Goal: Information Seeking & Learning: Check status

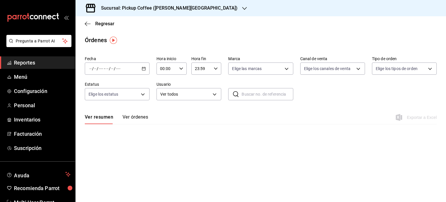
click at [27, 62] on span "Reportes" at bounding box center [42, 63] width 57 height 8
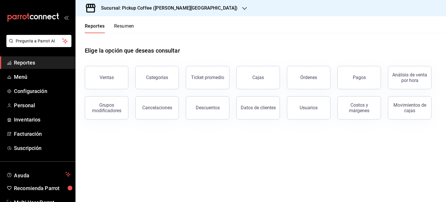
click at [120, 23] on div "Reportes Resumen" at bounding box center [104, 24] width 59 height 17
click at [117, 27] on button "Resumen" at bounding box center [124, 28] width 20 height 10
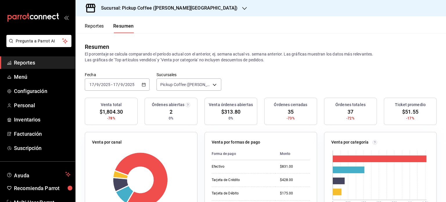
click at [142, 82] on icon "button" at bounding box center [144, 84] width 4 height 4
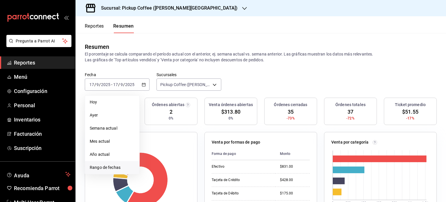
click at [109, 165] on span "Rango de fechas" at bounding box center [112, 167] width 45 height 6
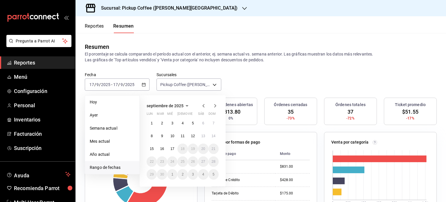
click at [202, 104] on icon "button" at bounding box center [203, 105] width 7 height 7
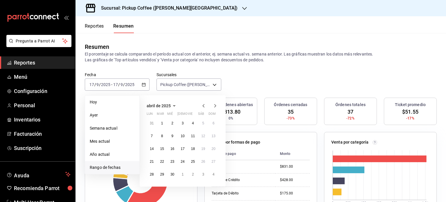
click at [202, 104] on icon "button" at bounding box center [203, 105] width 7 height 7
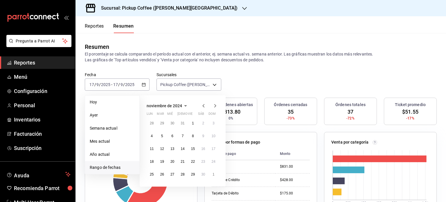
click at [202, 104] on icon "button" at bounding box center [203, 105] width 7 height 7
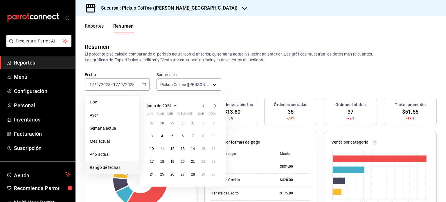
click at [202, 104] on icon "button" at bounding box center [203, 105] width 7 height 7
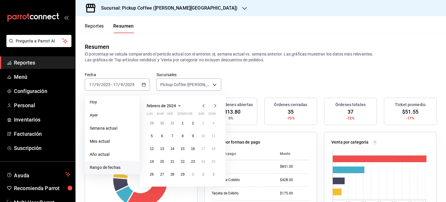
click at [202, 104] on icon "button" at bounding box center [203, 105] width 7 height 7
click at [214, 105] on icon "button" at bounding box center [214, 105] width 7 height 7
click at [213, 105] on icon "button" at bounding box center [214, 105] width 7 height 7
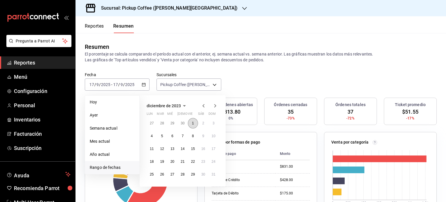
click at [194, 122] on button "1" at bounding box center [193, 123] width 10 height 10
click at [213, 175] on abbr "31" at bounding box center [213, 174] width 4 height 4
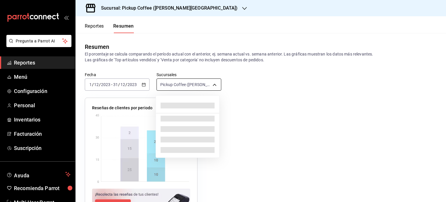
click at [214, 86] on body "Pregunta a Parrot AI Reportes Menú Configuración Personal Inventarios Facturaci…" at bounding box center [223, 101] width 446 height 202
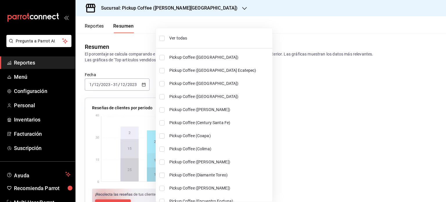
click at [173, 40] on span "Ver todas" at bounding box center [219, 38] width 101 height 6
type input "[object Object],[object Object],[object Object],[object Object],[object Object]…"
checkbox input "true"
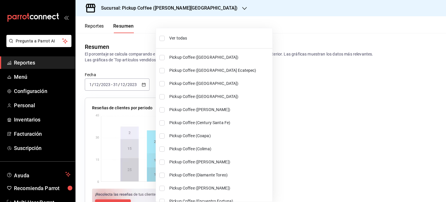
checkbox input "true"
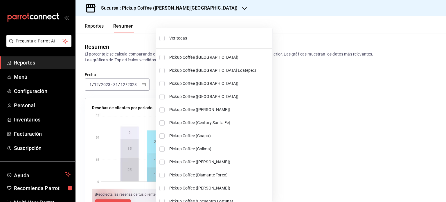
checkbox input "true"
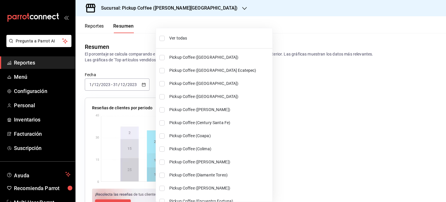
checkbox input "true"
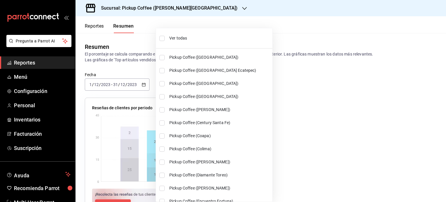
checkbox input "true"
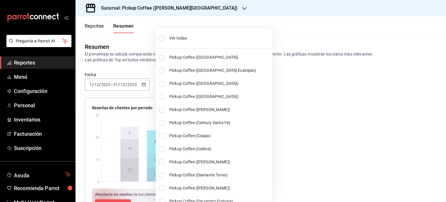
checkbox input "true"
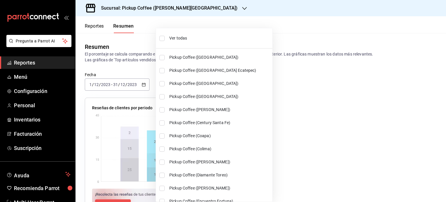
checkbox input "true"
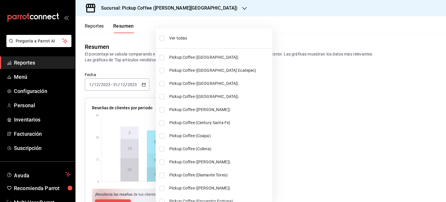
checkbox input "true"
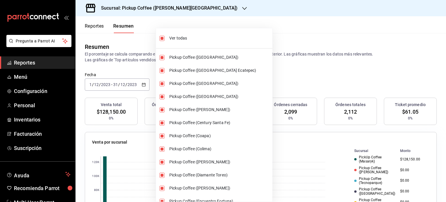
click at [290, 70] on div at bounding box center [223, 101] width 446 height 202
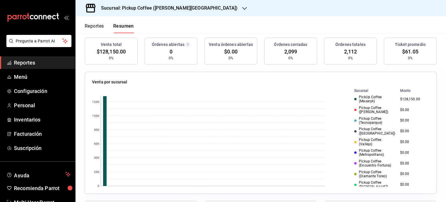
scroll to position [58, 0]
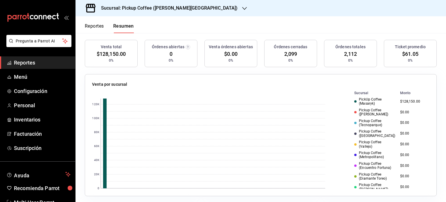
click at [93, 28] on button "Reportes" at bounding box center [94, 28] width 19 height 10
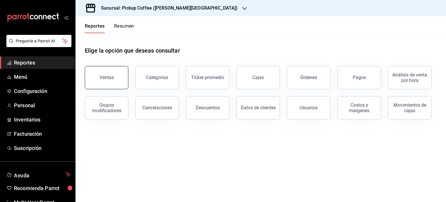
click at [110, 78] on div "Ventas" at bounding box center [106, 78] width 14 height 6
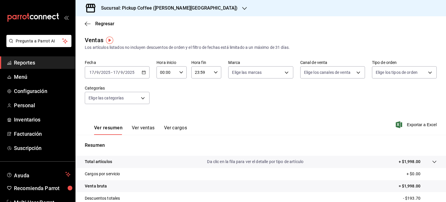
click at [142, 73] on icon "button" at bounding box center [144, 72] width 4 height 4
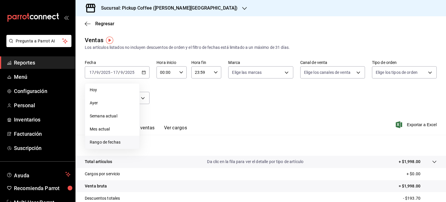
click at [109, 142] on span "Rango de fechas" at bounding box center [112, 142] width 45 height 6
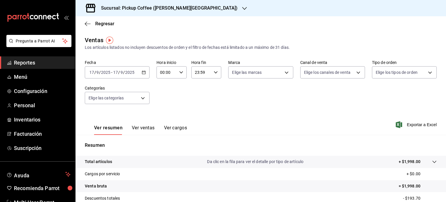
click at [143, 72] on \(Stroke\) "button" at bounding box center [143, 72] width 3 height 0
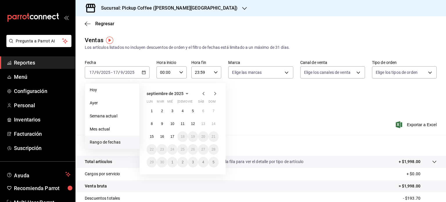
click at [203, 94] on icon "button" at bounding box center [203, 93] width 2 height 3
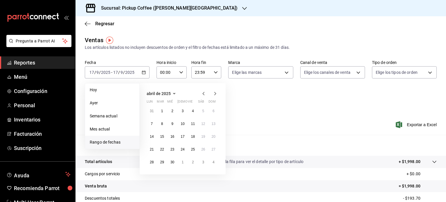
click at [203, 94] on icon "button" at bounding box center [203, 93] width 2 height 3
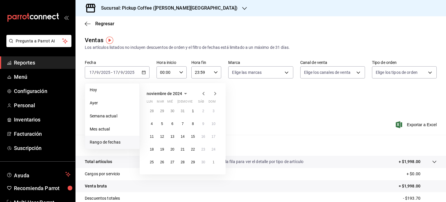
click at [203, 94] on icon "button" at bounding box center [203, 93] width 2 height 3
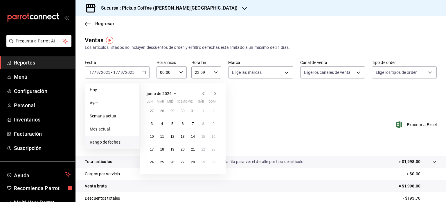
click at [203, 94] on icon "button" at bounding box center [203, 93] width 2 height 3
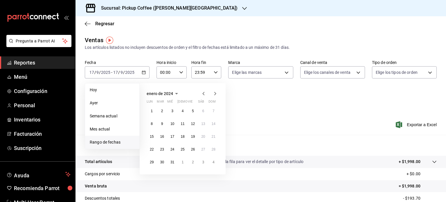
click at [203, 94] on icon "button" at bounding box center [203, 93] width 2 height 3
click at [214, 90] on icon "button" at bounding box center [214, 93] width 7 height 7
click at [193, 108] on button "1" at bounding box center [193, 111] width 10 height 10
click at [213, 160] on abbr "31" at bounding box center [213, 162] width 4 height 4
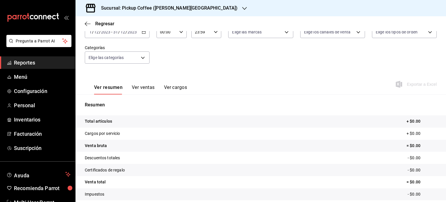
scroll to position [76, 0]
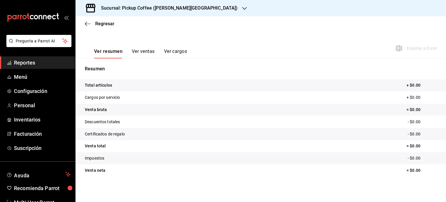
click at [140, 53] on button "Ver ventas" at bounding box center [143, 53] width 23 height 10
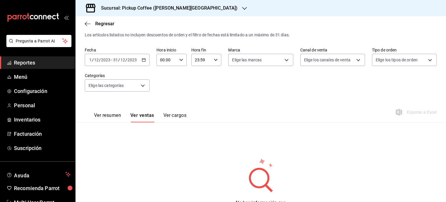
scroll to position [42, 0]
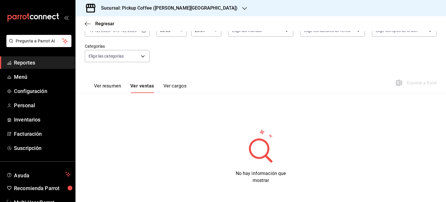
click at [169, 88] on button "Ver cargos" at bounding box center [174, 88] width 23 height 10
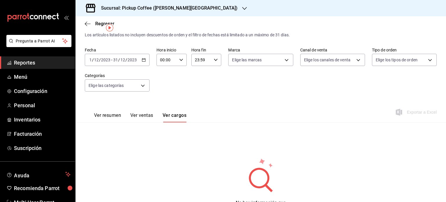
scroll to position [42, 0]
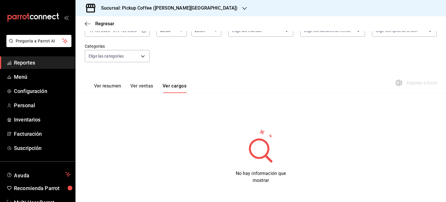
click at [97, 86] on button "Ver resumen" at bounding box center [107, 88] width 27 height 10
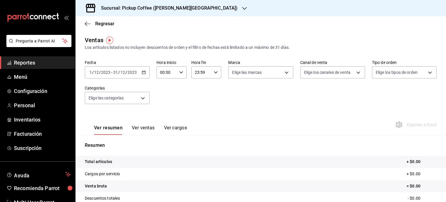
click at [40, 66] on span "Reportes" at bounding box center [42, 63] width 57 height 8
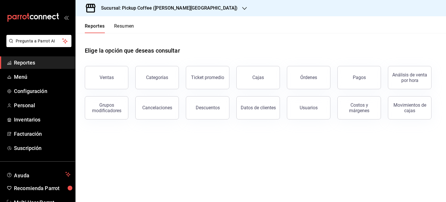
click at [117, 28] on button "Resumen" at bounding box center [124, 28] width 20 height 10
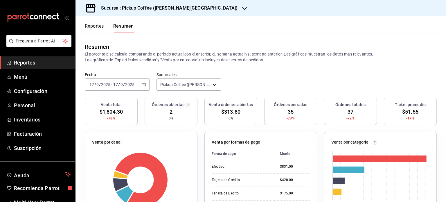
click at [140, 84] on div "2025-09-17 17 / 9 / 2025 - 2025-09-17 17 / 9 / 2025" at bounding box center [117, 84] width 65 height 12
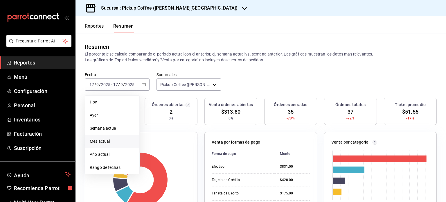
click at [112, 143] on span "Mes actual" at bounding box center [112, 141] width 45 height 6
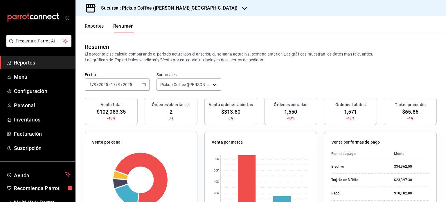
click at [91, 23] on button "Reportes" at bounding box center [94, 28] width 19 height 10
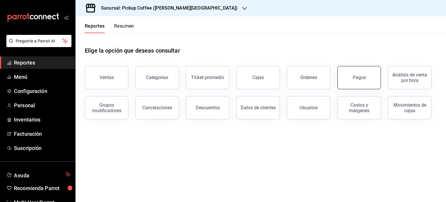
click at [355, 74] on button "Pagos" at bounding box center [359, 77] width 44 height 23
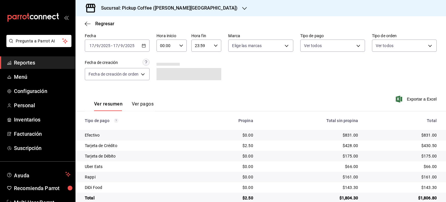
scroll to position [34, 0]
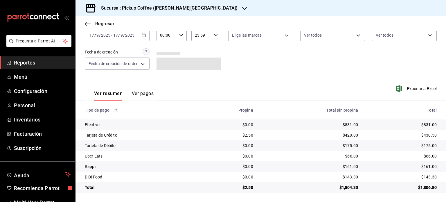
click at [138, 93] on button "Ver pagos" at bounding box center [143, 95] width 22 height 10
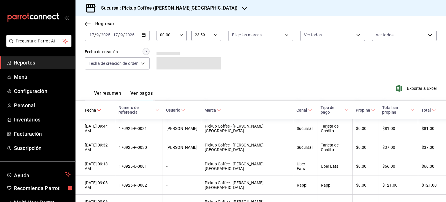
click at [104, 93] on button "Ver resumen" at bounding box center [107, 95] width 27 height 10
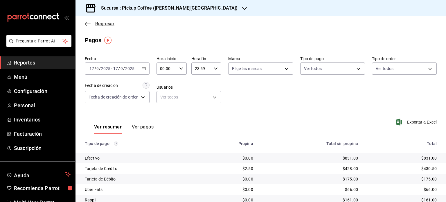
click at [87, 22] on icon "button" at bounding box center [88, 23] width 6 height 5
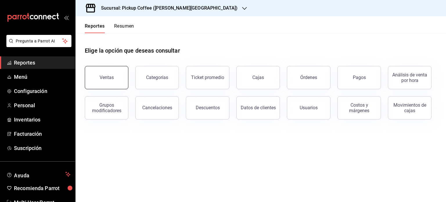
click at [108, 80] on button "Ventas" at bounding box center [107, 77] width 44 height 23
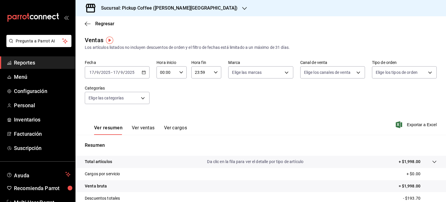
click at [144, 127] on button "Ver ventas" at bounding box center [143, 130] width 23 height 10
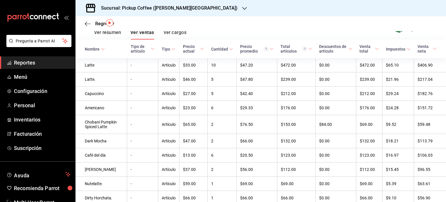
scroll to position [4, 0]
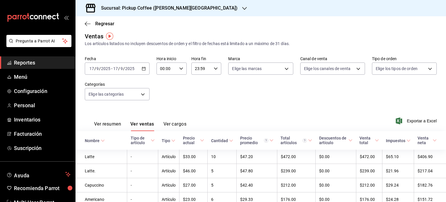
click at [169, 125] on button "Ver cargos" at bounding box center [174, 126] width 23 height 10
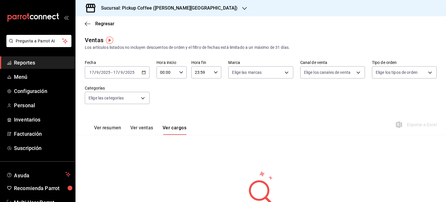
click at [16, 63] on span "Reportes" at bounding box center [42, 63] width 57 height 8
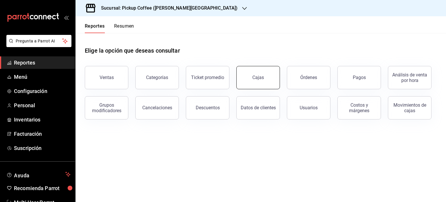
click at [265, 77] on link "Cajas" at bounding box center [258, 77] width 44 height 23
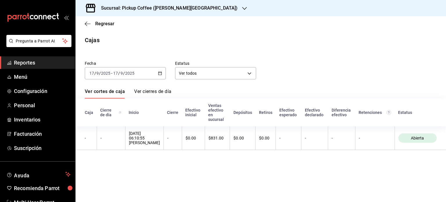
click at [156, 73] on div "2025-09-17 17 / 9 / 2025 - 2025-09-17 17 / 9 / 2025" at bounding box center [125, 73] width 81 height 12
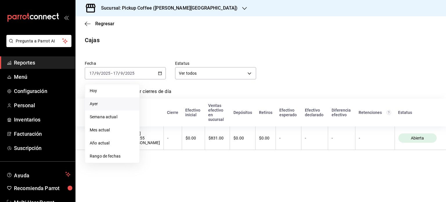
click at [101, 106] on span "Ayer" at bounding box center [112, 104] width 45 height 6
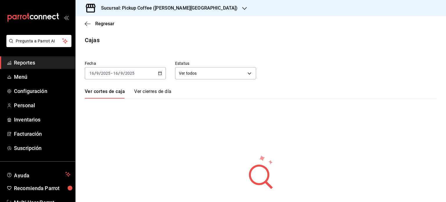
click at [158, 74] on icon "button" at bounding box center [160, 73] width 4 height 4
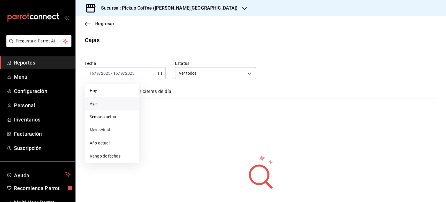
click at [104, 129] on span "Mes actual" at bounding box center [112, 130] width 45 height 6
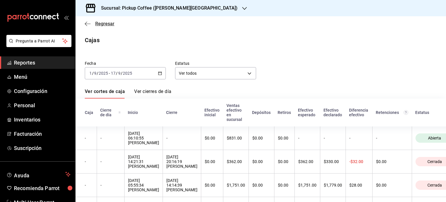
click at [85, 22] on icon "button" at bounding box center [88, 23] width 6 height 5
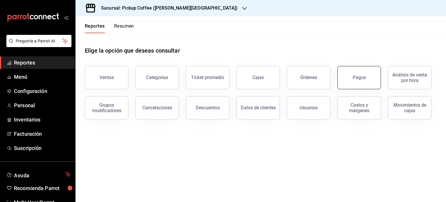
click at [362, 74] on button "Pagos" at bounding box center [359, 77] width 44 height 23
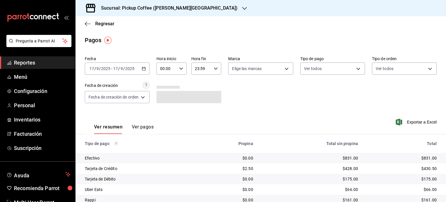
click at [143, 69] on icon "button" at bounding box center [144, 68] width 4 height 4
click at [144, 68] on icon "button" at bounding box center [144, 68] width 4 height 4
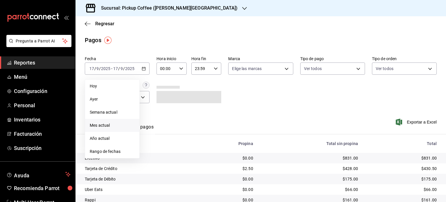
click at [108, 125] on span "Mes actual" at bounding box center [112, 125] width 45 height 6
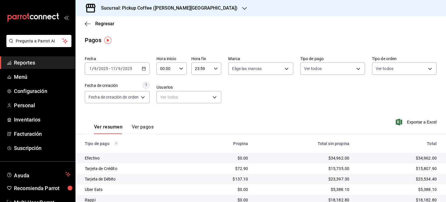
click at [30, 61] on span "Reportes" at bounding box center [42, 63] width 57 height 8
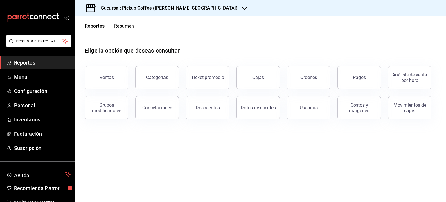
click at [118, 27] on button "Resumen" at bounding box center [124, 28] width 20 height 10
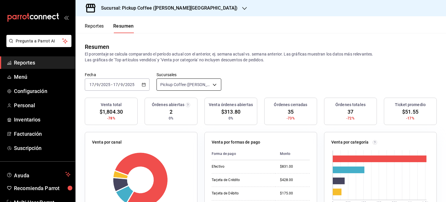
click at [213, 87] on body "Pregunta a Parrot AI Reportes Menú Configuración Personal Inventarios Facturaci…" at bounding box center [223, 101] width 446 height 202
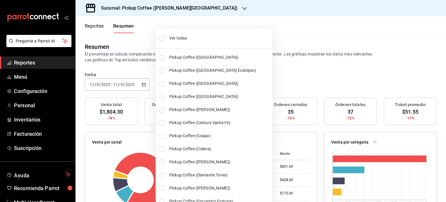
click at [182, 38] on span "Ver todas" at bounding box center [219, 38] width 101 height 6
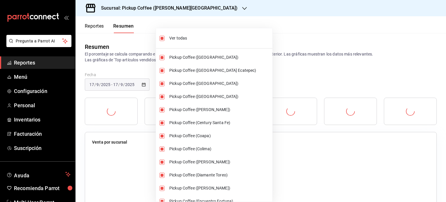
type input "[object Object],[object Object],[object Object],[object Object],[object Object]…"
checkbox input "true"
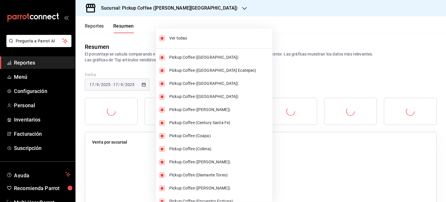
checkbox input "true"
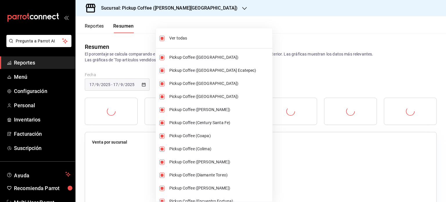
checkbox input "true"
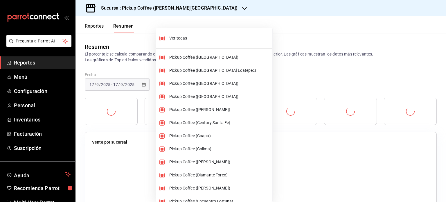
checkbox input "true"
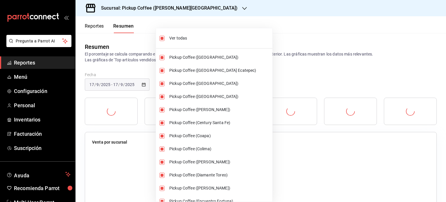
checkbox input "true"
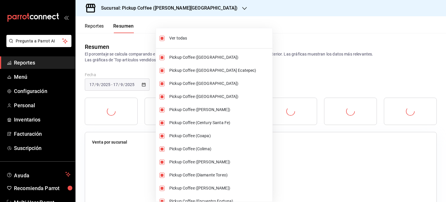
checkbox input "true"
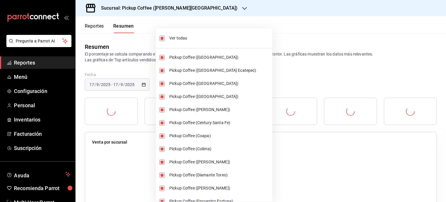
checkbox input "true"
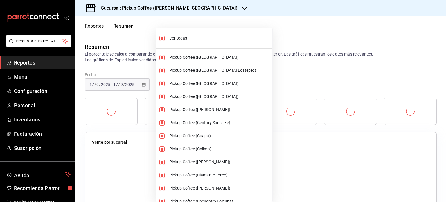
checkbox input "true"
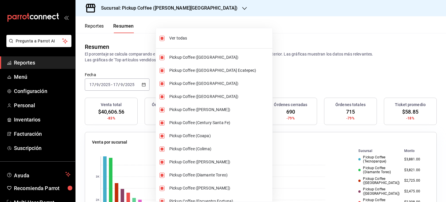
click at [302, 75] on div at bounding box center [223, 101] width 446 height 202
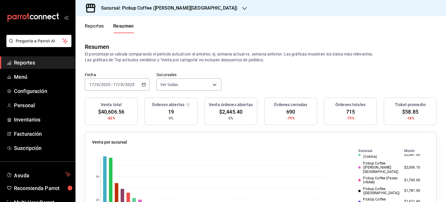
click at [142, 83] on icon "button" at bounding box center [144, 84] width 4 height 4
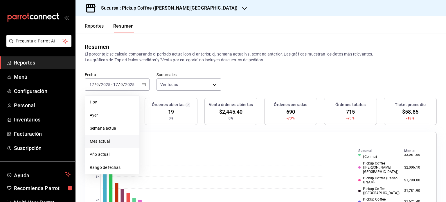
click at [104, 140] on span "Mes actual" at bounding box center [112, 141] width 45 height 6
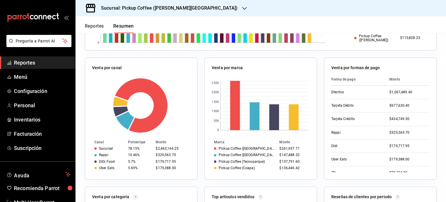
click at [352, 68] on p "Venta por formas de pago" at bounding box center [355, 68] width 48 height 6
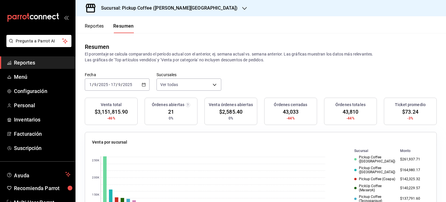
click at [142, 84] on icon "button" at bounding box center [144, 84] width 4 height 4
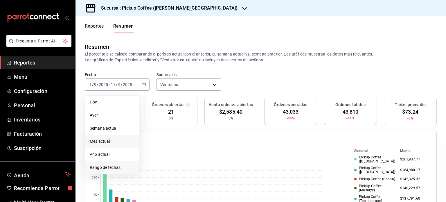
click at [114, 167] on span "Rango de fechas" at bounding box center [112, 167] width 45 height 6
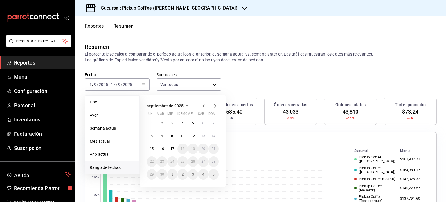
click at [203, 106] on icon "button" at bounding box center [203, 105] width 2 height 3
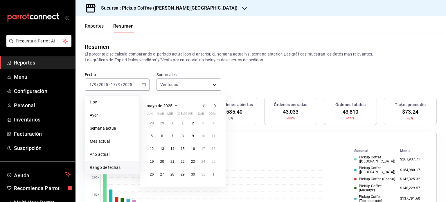
click at [203, 106] on icon "button" at bounding box center [203, 105] width 2 height 3
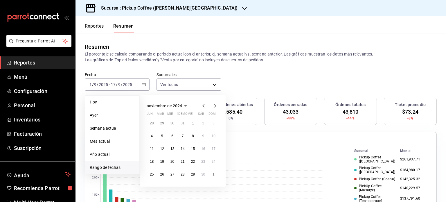
click at [203, 106] on icon "button" at bounding box center [203, 105] width 2 height 3
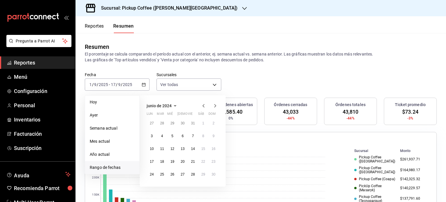
click at [203, 106] on icon "button" at bounding box center [203, 105] width 2 height 3
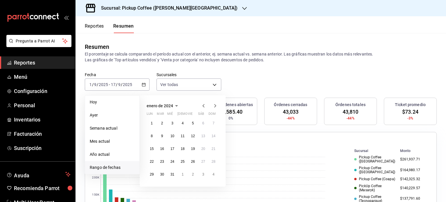
click at [203, 106] on icon "button" at bounding box center [203, 105] width 2 height 3
click at [214, 107] on icon "button" at bounding box center [215, 105] width 2 height 3
click at [193, 123] on abbr "1" at bounding box center [193, 123] width 2 height 4
click at [214, 175] on abbr "31" at bounding box center [213, 174] width 4 height 4
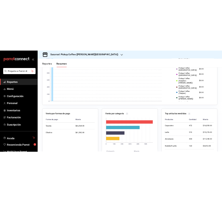
scroll to position [174, 0]
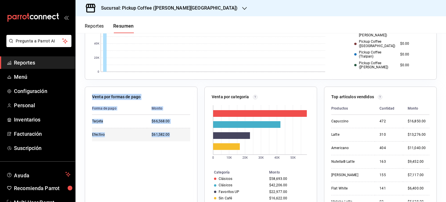
drag, startPoint x: 93, startPoint y: 96, endPoint x: 172, endPoint y: 137, distance: 88.7
click at [172, 137] on div "Venta por formas de pago Forma de pago Monto Tarjeta $66,568.00 Efectivo $61,58…" at bounding box center [141, 147] width 113 height 122
copy div "Venta por formas de pago Forma de pago Monto Tarjeta $66,568.00 Efectivo $61,58…"
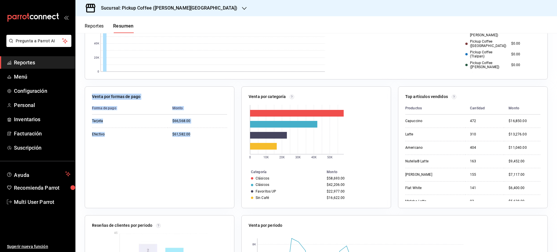
scroll to position [232, 0]
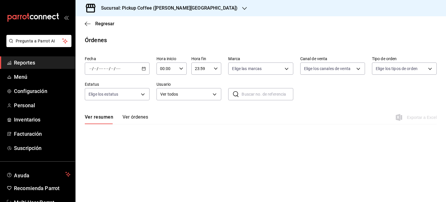
click at [30, 62] on span "Reportes" at bounding box center [42, 63] width 57 height 8
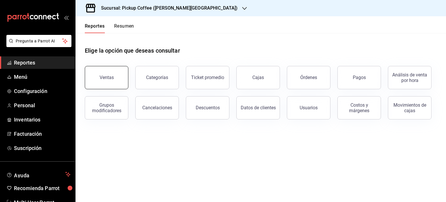
click at [111, 75] on div "Ventas" at bounding box center [106, 78] width 14 height 6
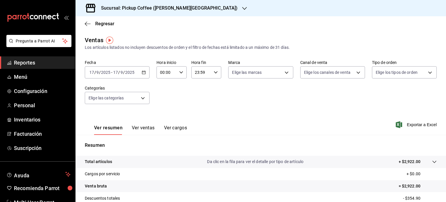
click at [143, 70] on icon "button" at bounding box center [144, 72] width 4 height 4
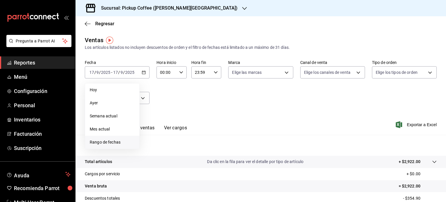
click at [122, 141] on span "Rango de fechas" at bounding box center [112, 142] width 45 height 6
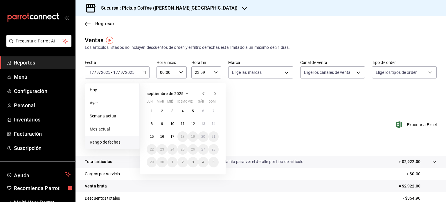
click at [203, 92] on icon "button" at bounding box center [203, 93] width 7 height 7
click at [203, 93] on icon "button" at bounding box center [203, 93] width 7 height 7
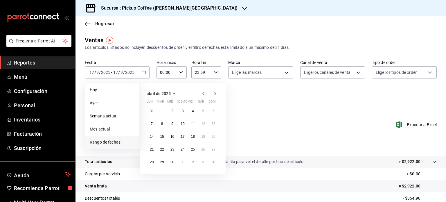
click at [203, 93] on icon "button" at bounding box center [203, 93] width 7 height 7
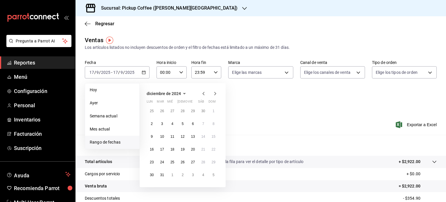
click at [203, 93] on icon "button" at bounding box center [203, 93] width 7 height 7
click at [203, 93] on icon "button" at bounding box center [203, 94] width 7 height 7
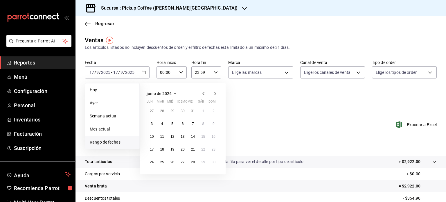
click at [203, 93] on icon "button" at bounding box center [203, 93] width 7 height 7
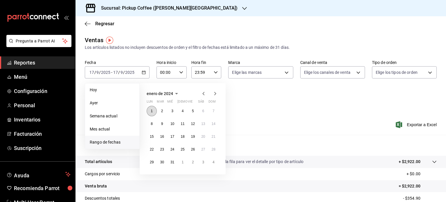
click at [151, 110] on abbr "1" at bounding box center [152, 111] width 2 height 4
click at [173, 162] on abbr "31" at bounding box center [172, 162] width 4 height 4
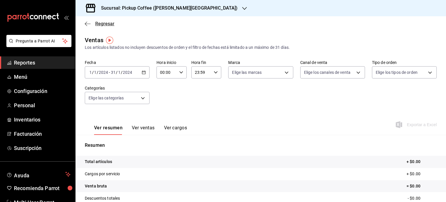
click at [90, 24] on icon "button" at bounding box center [88, 23] width 6 height 5
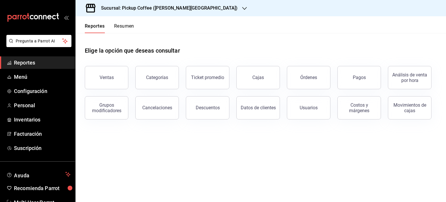
click at [118, 25] on button "Resumen" at bounding box center [124, 28] width 20 height 10
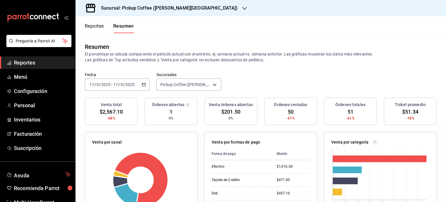
click at [142, 83] on icon "button" at bounding box center [144, 84] width 4 height 4
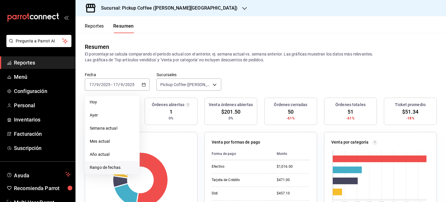
click at [116, 167] on span "Rango de fechas" at bounding box center [112, 167] width 45 height 6
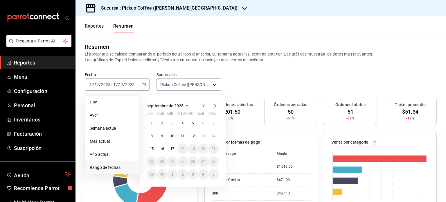
click at [203, 105] on icon "button" at bounding box center [203, 105] width 7 height 7
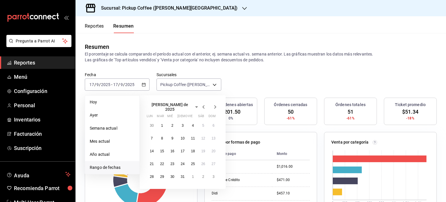
click at [203, 105] on icon "button" at bounding box center [203, 106] width 7 height 7
click at [203, 105] on icon "button" at bounding box center [203, 105] width 7 height 7
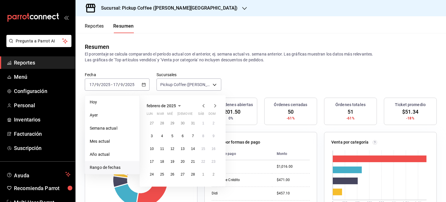
click at [203, 105] on icon "button" at bounding box center [203, 105] width 7 height 7
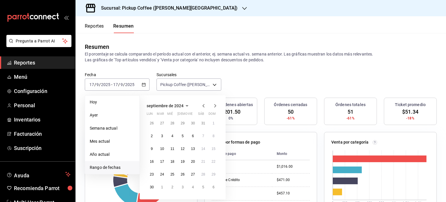
click at [203, 105] on icon "button" at bounding box center [203, 105] width 7 height 7
click at [203, 105] on icon "button" at bounding box center [203, 106] width 7 height 7
click at [203, 105] on icon "button" at bounding box center [203, 105] width 7 height 7
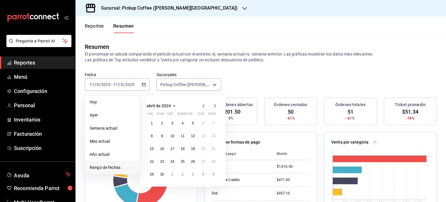
click at [203, 105] on icon "button" at bounding box center [203, 105] width 7 height 7
click at [152, 123] on abbr "1" at bounding box center [152, 123] width 2 height 4
click at [173, 173] on abbr "31" at bounding box center [172, 174] width 4 height 4
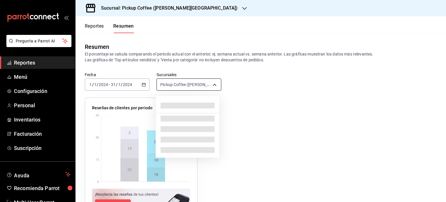
click at [212, 85] on body "Pregunta a Parrot AI Reportes Menú Configuración Personal Inventarios Facturaci…" at bounding box center [223, 101] width 446 height 202
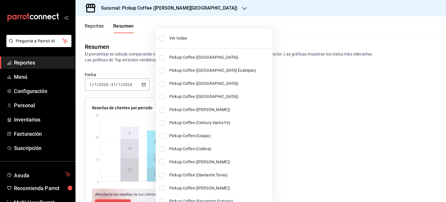
click at [183, 37] on span "Ver todas" at bounding box center [219, 38] width 101 height 6
type input "[object Object],[object Object],[object Object],[object Object],[object Object]…"
checkbox input "true"
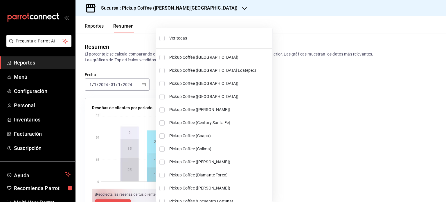
checkbox input "true"
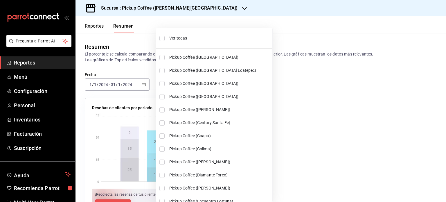
checkbox input "true"
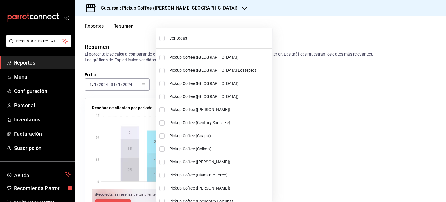
checkbox input "true"
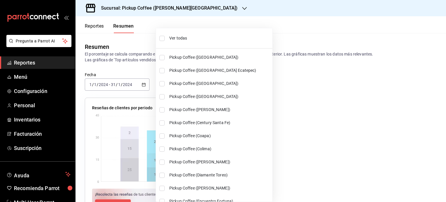
checkbox input "true"
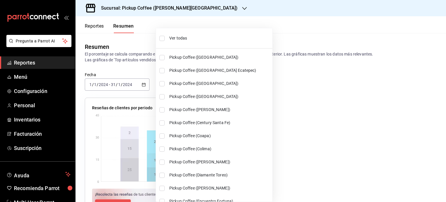
checkbox input "true"
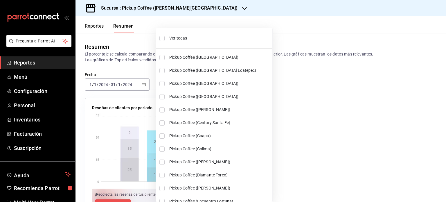
checkbox input "true"
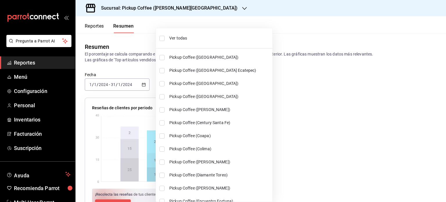
checkbox input "true"
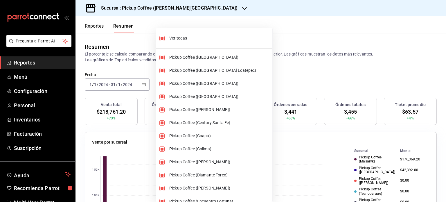
click at [318, 76] on div at bounding box center [223, 101] width 446 height 202
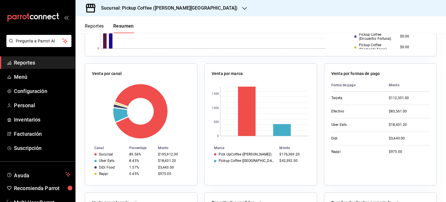
scroll to position [232, 0]
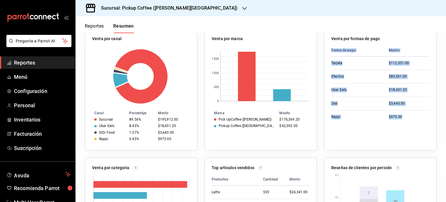
drag, startPoint x: 405, startPoint y: 117, endPoint x: 327, endPoint y: 54, distance: 100.3
click at [327, 54] on div "Venta por formas de pago Forma de pago Monto Tarjeta $112,351.00 Efectivo $83,5…" at bounding box center [380, 89] width 113 height 122
copy table "Forma de pago Monto Tarjeta $112,351.00 Efectivo $83,561.00 Uber Eats $18,431.2…"
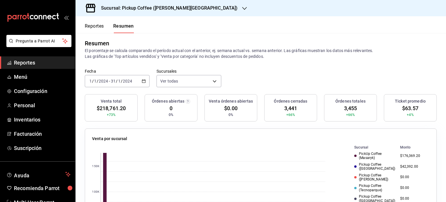
scroll to position [0, 0]
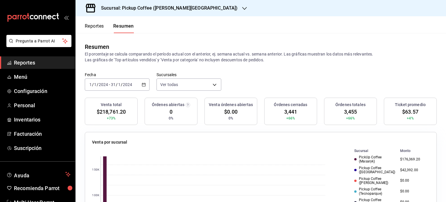
click at [142, 84] on icon "button" at bounding box center [144, 84] width 4 height 4
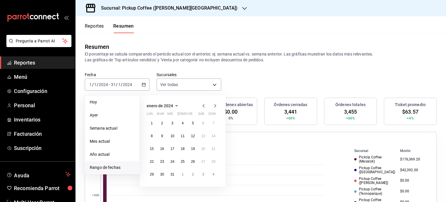
click at [214, 104] on icon "button" at bounding box center [215, 105] width 2 height 3
click at [181, 122] on button "1" at bounding box center [182, 123] width 10 height 10
click at [183, 175] on abbr "29" at bounding box center [182, 174] width 4 height 4
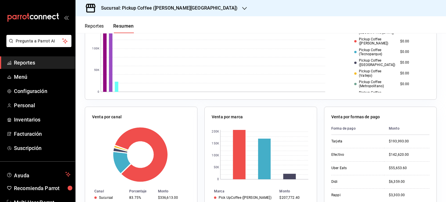
scroll to position [203, 0]
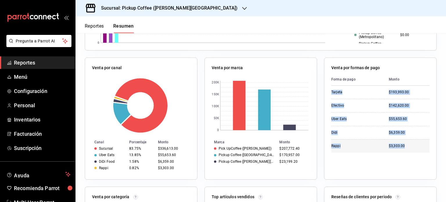
drag, startPoint x: 328, startPoint y: 92, endPoint x: 416, endPoint y: 151, distance: 105.5
click at [416, 151] on tbody "Tarjeta $193,993.00 Efectivo $142,620.00 Uber Eats $55,653.60 Didi $6,359.00 Ra…" at bounding box center [380, 119] width 98 height 67
copy tbody "Tarjeta $193,993.00 Efectivo $142,620.00 Uber Eats $55,653.60 Didi $6,359.00 Ra…"
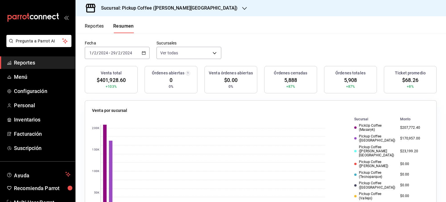
scroll to position [0, 0]
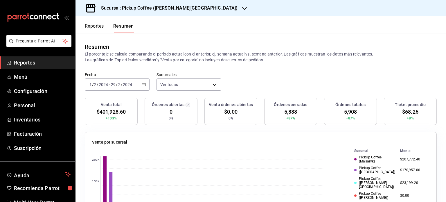
click at [143, 84] on icon "button" at bounding box center [144, 84] width 4 height 4
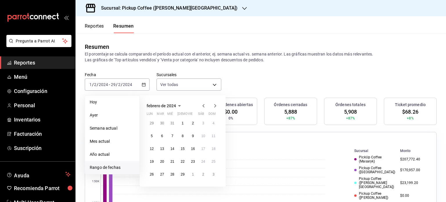
click at [214, 104] on icon "button" at bounding box center [215, 105] width 2 height 3
click at [194, 124] on button "1" at bounding box center [193, 123] width 10 height 10
click at [193, 173] on abbr "29" at bounding box center [193, 174] width 4 height 4
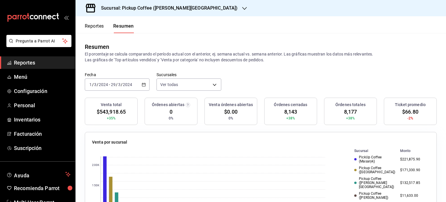
click at [143, 84] on icon "button" at bounding box center [144, 84] width 4 height 4
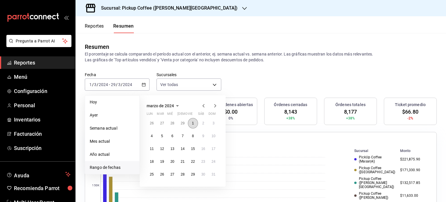
click at [194, 123] on button "1" at bounding box center [193, 123] width 10 height 10
click at [214, 173] on abbr "31" at bounding box center [213, 174] width 4 height 4
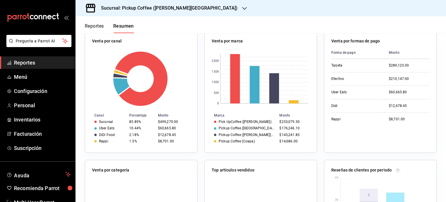
scroll to position [232, 0]
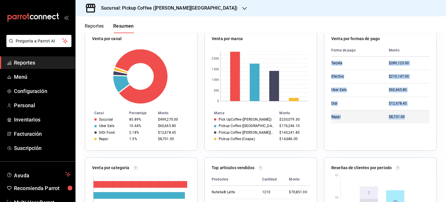
drag, startPoint x: 328, startPoint y: 63, endPoint x: 406, endPoint y: 117, distance: 94.6
click at [406, 117] on tbody "Tarjeta $289,123.00 Efectivo $210,147.00 Uber Eats $60,665.80 Didi $12,678.45 R…" at bounding box center [380, 90] width 98 height 67
copy tbody "Tarjeta $289,123.00 Efectivo $210,147.00 Uber Eats $60,665.80 Didi $12,678.45 R…"
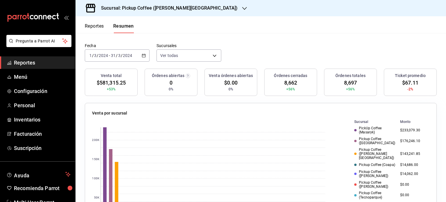
scroll to position [0, 0]
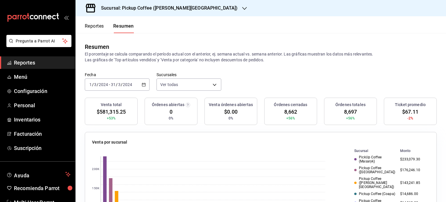
click at [142, 84] on \(Stroke\) "button" at bounding box center [143, 84] width 3 height 3
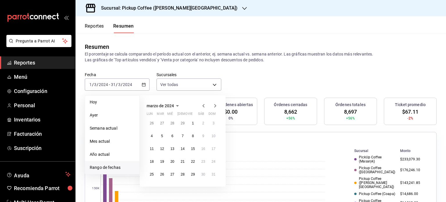
click at [202, 106] on icon "button" at bounding box center [203, 105] width 2 height 3
click at [183, 121] on abbr "1" at bounding box center [183, 123] width 2 height 4
click at [182, 174] on abbr "29" at bounding box center [182, 174] width 4 height 4
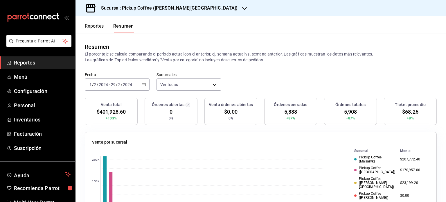
click at [142, 83] on icon "button" at bounding box center [144, 84] width 4 height 4
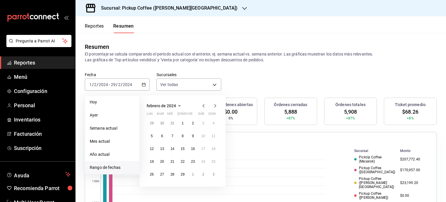
click at [215, 106] on icon "button" at bounding box center [215, 105] width 2 height 3
click at [152, 124] on abbr "1" at bounding box center [152, 123] width 2 height 4
click at [161, 173] on abbr "30" at bounding box center [162, 174] width 4 height 4
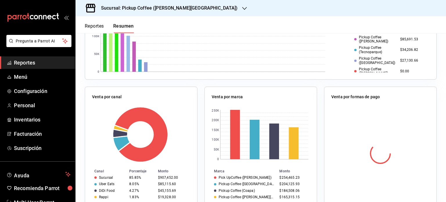
scroll to position [232, 0]
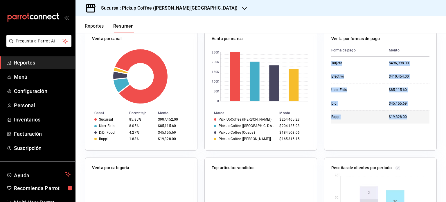
drag, startPoint x: 329, startPoint y: 63, endPoint x: 405, endPoint y: 120, distance: 95.7
click at [405, 120] on tbody "Tarjeta $496,998.00 Efectivo $410,454.00 Uber Eats $85,115.60 Didi $45,155.69 R…" at bounding box center [380, 90] width 98 height 67
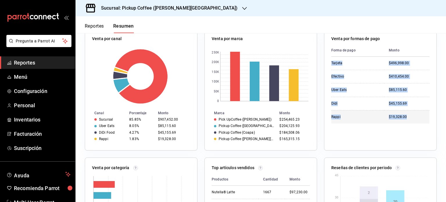
copy tbody "Tarjeta $496,998.00 Efectivo $410,454.00 Uber Eats $85,115.60 Didi $45,155.69 R…"
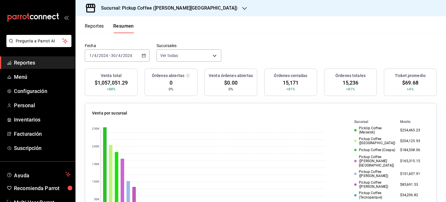
scroll to position [29, 0]
click at [142, 55] on icon "button" at bounding box center [144, 55] width 4 height 4
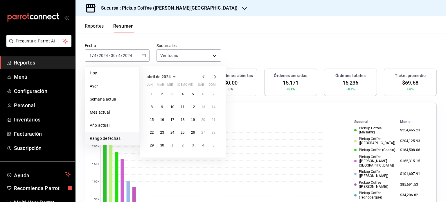
click at [215, 75] on icon "button" at bounding box center [215, 76] width 2 height 3
click at [174, 93] on button "1" at bounding box center [172, 94] width 10 height 10
click at [194, 145] on abbr "31" at bounding box center [193, 145] width 4 height 4
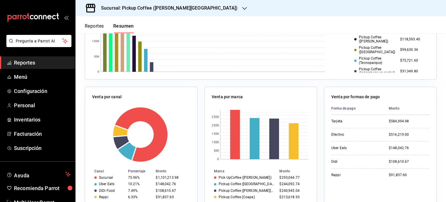
scroll to position [203, 0]
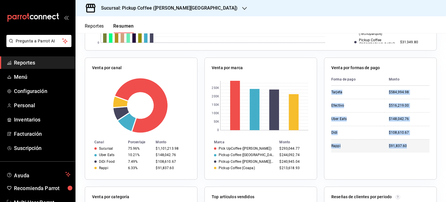
drag, startPoint x: 328, startPoint y: 92, endPoint x: 416, endPoint y: 149, distance: 105.1
click at [416, 149] on tbody "Tarjeta $584,994.98 Efectivo $516,219.00 Uber Eats $148,042.76 Didi $108,610.67…" at bounding box center [380, 119] width 98 height 67
copy tbody "Tarjeta $584,994.98 Efectivo $516,219.00 Uber Eats $148,042.76 Didi $108,610.67…"
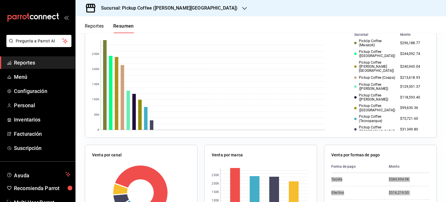
scroll to position [0, 0]
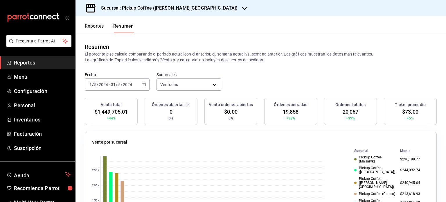
click at [147, 83] on div "[DATE] [DATE] - [DATE] [DATE]" at bounding box center [117, 84] width 65 height 12
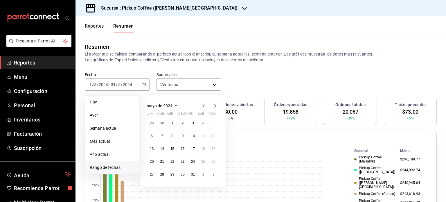
click at [212, 102] on icon "button" at bounding box center [214, 105] width 7 height 7
click at [203, 125] on button "1" at bounding box center [203, 123] width 10 height 10
click at [216, 175] on button "30" at bounding box center [213, 174] width 10 height 10
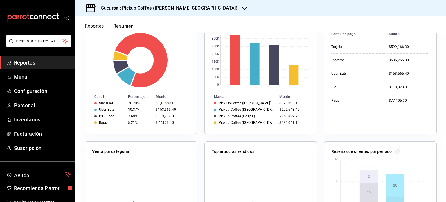
scroll to position [261, 0]
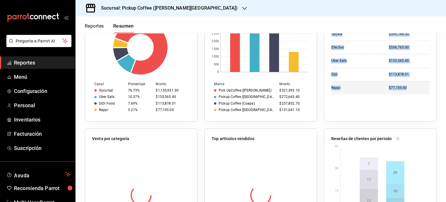
drag, startPoint x: 327, startPoint y: 62, endPoint x: 406, endPoint y: 86, distance: 81.9
click at [406, 86] on div "Venta por formas de pago Forma de pago Monto Tarjeta $599,166.30 Efectivo $536,…" at bounding box center [380, 60] width 113 height 122
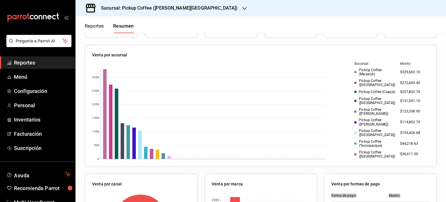
scroll to position [0, 0]
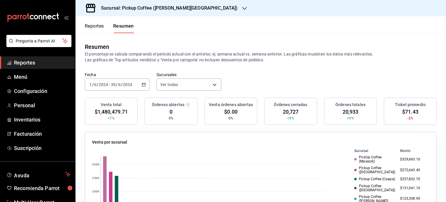
click at [143, 84] on icon "button" at bounding box center [144, 84] width 4 height 4
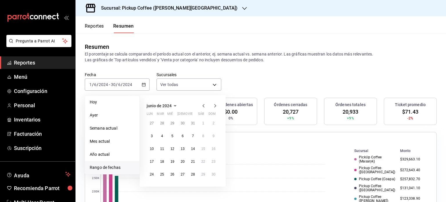
click at [211, 105] on icon "button" at bounding box center [214, 105] width 7 height 7
click at [150, 123] on button "1" at bounding box center [151, 125] width 10 height 10
click at [174, 175] on abbr "31" at bounding box center [172, 176] width 4 height 4
click at [174, 175] on div "0 50K 100K 150K 200K 250K 300K Sucursal Monto PickUp Coffee (Masaryk) $329,663.…" at bounding box center [260, 196] width 337 height 99
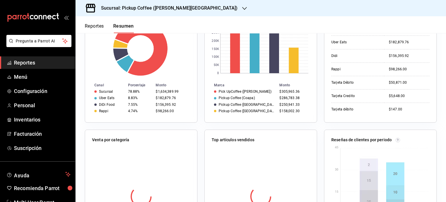
scroll to position [261, 0]
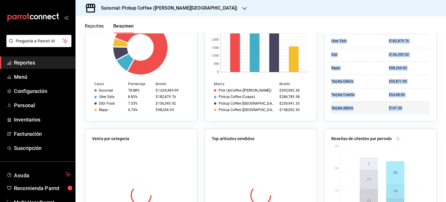
drag, startPoint x: 328, startPoint y: 63, endPoint x: 403, endPoint y: 110, distance: 87.7
click at [403, 110] on tbody "Efectivo $819,795.99 Tarjeta $757,928.00 Uber Eats $182,879.76 Didi $156,395.92…" at bounding box center [380, 61] width 98 height 107
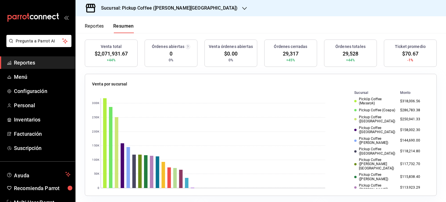
scroll to position [0, 0]
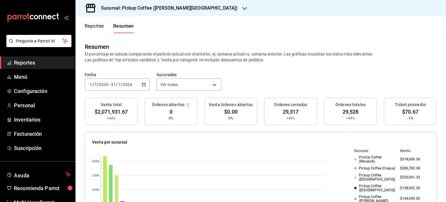
click at [140, 84] on div "[DATE] [DATE] - [DATE] [DATE]" at bounding box center [117, 84] width 65 height 12
click at [142, 84] on \(Stroke\) "button" at bounding box center [143, 84] width 3 height 3
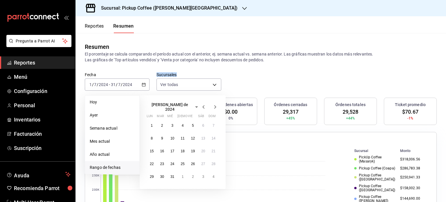
click at [214, 105] on icon "button" at bounding box center [215, 106] width 2 height 3
click at [183, 123] on button "1" at bounding box center [182, 123] width 10 height 10
click at [202, 173] on abbr "31" at bounding box center [203, 174] width 4 height 4
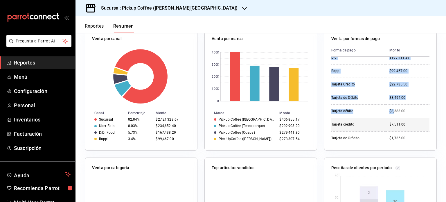
scroll to position [60, 0]
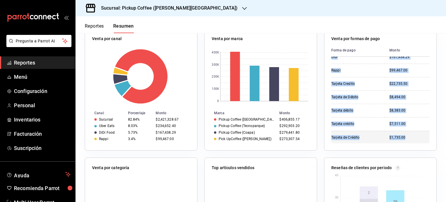
drag, startPoint x: 328, startPoint y: 63, endPoint x: 406, endPoint y: 139, distance: 108.3
click at [406, 139] on tbody "Efectivo $1,187,704.67 Tarjeta $997,391.60 Uber Eats $234,652.40 Tarjeta Débito…" at bounding box center [380, 70] width 98 height 147
copy tbody "Efectivo $1,187,704.67 Tarjeta $997,391.60 Uber Eats $234,652.40 Tarjeta Débito…"
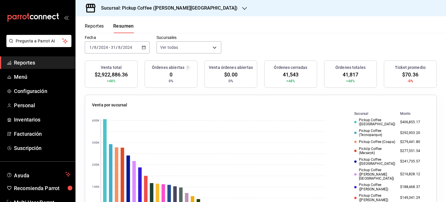
scroll to position [0, 0]
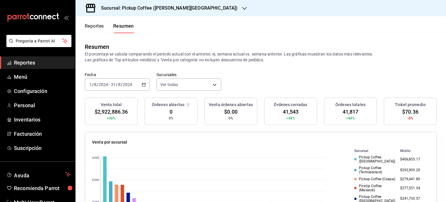
click at [143, 84] on \(Stroke\) "button" at bounding box center [143, 84] width 3 height 0
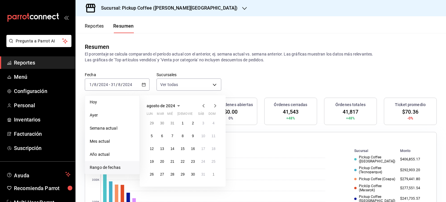
click at [215, 106] on icon "button" at bounding box center [215, 105] width 2 height 3
click at [213, 122] on abbr "1" at bounding box center [213, 123] width 2 height 4
click at [152, 185] on abbr "30" at bounding box center [152, 187] width 4 height 4
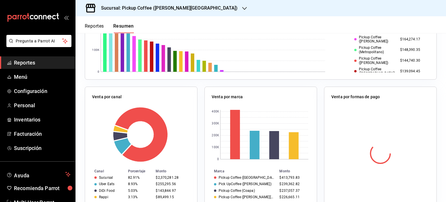
scroll to position [232, 0]
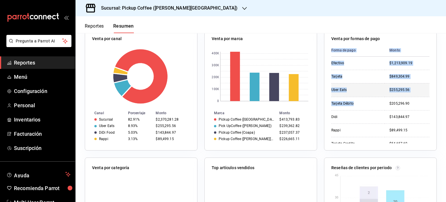
drag, startPoint x: 327, startPoint y: 62, endPoint x: 365, endPoint y: 89, distance: 46.6
click at [368, 94] on div "Venta por formas de pago Forma de pago Monto Efectivo $1,213,909.19 Tarjeta $84…" at bounding box center [380, 89] width 113 height 122
click at [365, 88] on div "Uber Eats" at bounding box center [355, 89] width 49 height 5
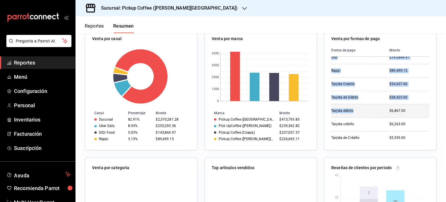
scroll to position [60, 0]
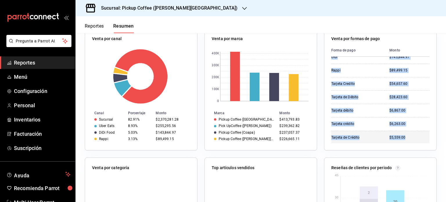
drag, startPoint x: 328, startPoint y: 62, endPoint x: 408, endPoint y: 139, distance: 111.0
click at [408, 139] on tbody "Efectivo $1,213,909.19 Tarjeta $849,304.99 Uber Eats $255,295.56 Tarjeta Débito…" at bounding box center [380, 70] width 98 height 147
copy tbody "Efectivo $1,213,909.19 Tarjeta $849,304.99 Uber Eats $255,295.56 Tarjeta Débito…"
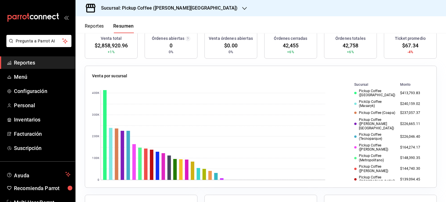
scroll to position [0, 0]
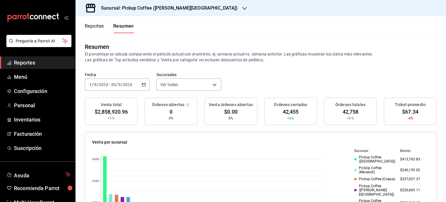
click at [142, 84] on icon "button" at bounding box center [144, 84] width 4 height 4
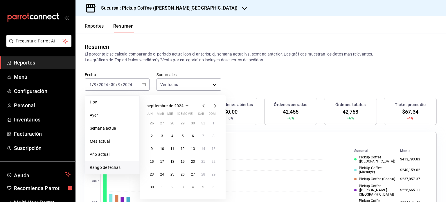
click at [213, 105] on icon "button" at bounding box center [214, 105] width 7 height 7
click at [163, 123] on button "1" at bounding box center [162, 123] width 10 height 10
click at [183, 174] on abbr "31" at bounding box center [182, 174] width 4 height 4
click at [183, 174] on div "0 100K 200K 300K 400K Sucursal Monto Pickup Coffee ([GEOGRAPHIC_DATA]) $413,793…" at bounding box center [260, 196] width 337 height 99
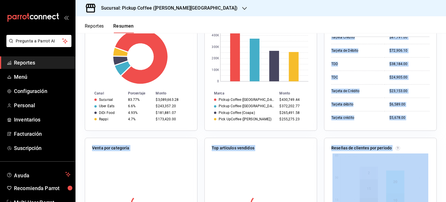
scroll to position [261, 0]
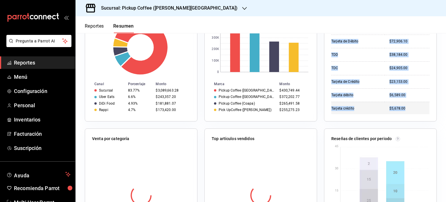
drag, startPoint x: 328, startPoint y: 62, endPoint x: 404, endPoint y: 105, distance: 87.2
click at [404, 105] on tbody "Efectivo $1,560,435.48 Tarjeta $993,250.10 Tarjeta Débito $277,371.60 Uber Eats…" at bounding box center [380, 28] width 98 height 174
copy tbody "Efectivo $1,560,435.48 Tarjeta $993,250.10 Tarjeta Débito $277,371.60 Uber Eats…"
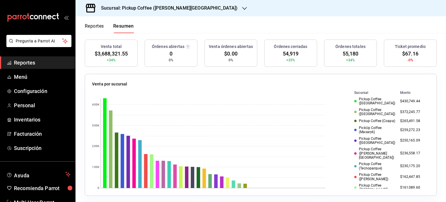
scroll to position [0, 0]
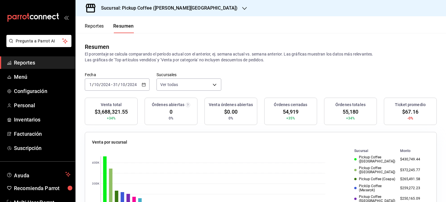
click at [145, 84] on div "[DATE] [DATE] - [DATE] [DATE]" at bounding box center [117, 84] width 65 height 12
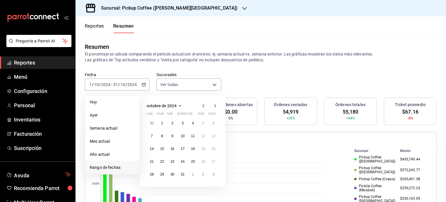
click at [213, 105] on icon "button" at bounding box center [214, 105] width 7 height 7
click at [195, 123] on button "1" at bounding box center [193, 123] width 10 height 10
click at [205, 175] on abbr "30" at bounding box center [203, 174] width 4 height 4
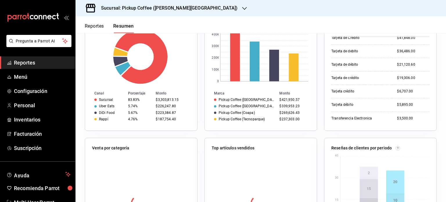
scroll to position [261, 0]
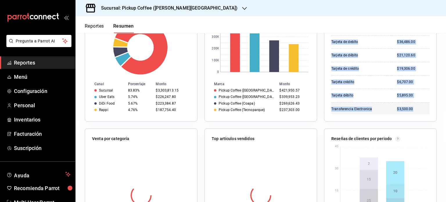
drag, startPoint x: 328, startPoint y: 63, endPoint x: 410, endPoint y: 106, distance: 91.8
click at [410, 106] on tbody "Efectivo $1,639,206.08 Tarjeta $907,511.79 Tarjeta Débito $262,613.70 Uber Eats…" at bounding box center [380, 1] width 98 height 227
copy tbody "Efectivo $1,639,206.08 Tarjeta $907,511.79 Tarjeta Débito $262,613.70 Uber Eats…"
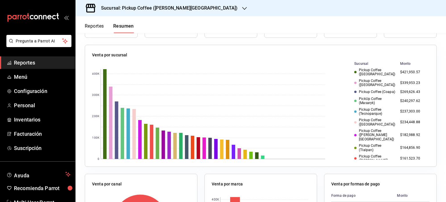
scroll to position [0, 0]
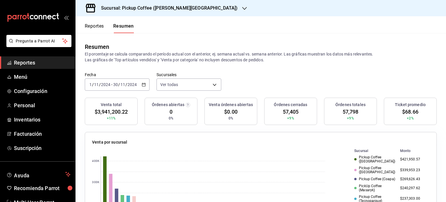
click at [143, 84] on icon "button" at bounding box center [144, 84] width 4 height 4
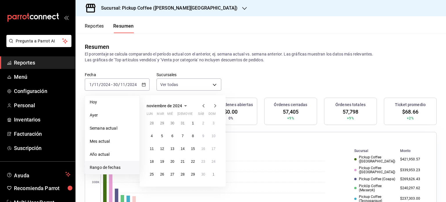
click at [214, 105] on icon "button" at bounding box center [214, 105] width 7 height 7
click at [213, 122] on abbr "1" at bounding box center [213, 123] width 2 height 4
click at [162, 187] on abbr "31" at bounding box center [162, 187] width 4 height 4
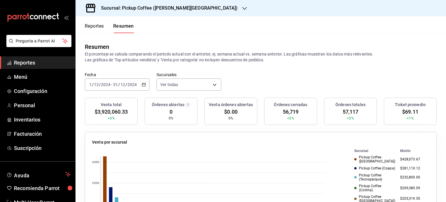
click at [111, 113] on span "$3,920,060.33" at bounding box center [111, 112] width 33 height 8
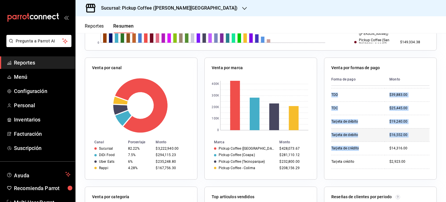
scroll to position [140, 0]
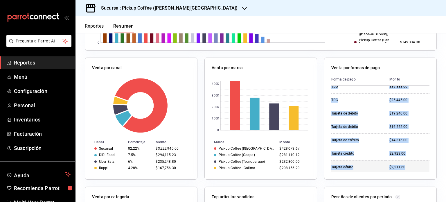
drag, startPoint x: 328, startPoint y: 92, endPoint x: 407, endPoint y: 168, distance: 109.5
click at [407, 168] on tbody "Efectivo $1,624,699.30 Tarjeta Débito $700,339.40 Tarjeta $305,271.00 Tarjeta C…" at bounding box center [380, 59] width 98 height 227
copy tbody "Efectivo $1,624,699.30 Tarjeta Débito $700,339.40 Tarjeta $305,271.00 Tarjeta C…"
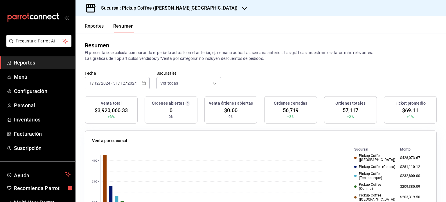
scroll to position [0, 0]
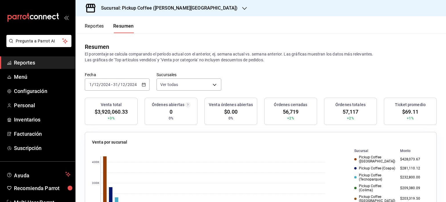
click at [110, 110] on span "$3,920,060.33" at bounding box center [111, 112] width 33 height 8
click at [142, 83] on \(Stroke\) "button" at bounding box center [142, 83] width 0 height 0
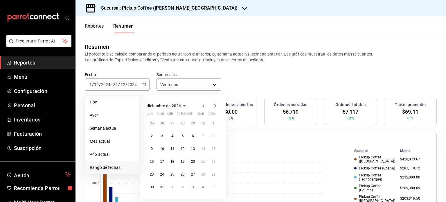
click at [214, 105] on icon "button" at bounding box center [214, 105] width 7 height 7
click at [171, 124] on abbr "1" at bounding box center [172, 123] width 2 height 4
click at [193, 173] on abbr "31" at bounding box center [193, 174] width 4 height 4
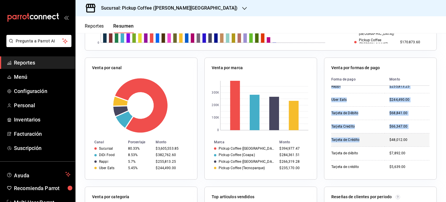
scroll to position [60, 0]
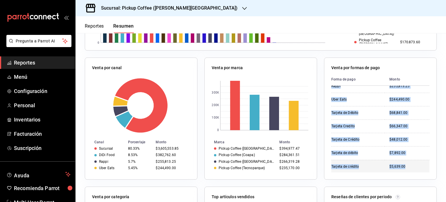
drag, startPoint x: 328, startPoint y: 90, endPoint x: 405, endPoint y: 169, distance: 109.3
click at [405, 169] on tbody "Efectivo $1,802,330.50 Tarjeta Débito $1,027,424.35 Tarjeta Crédito $579,068.00…" at bounding box center [380, 99] width 98 height 147
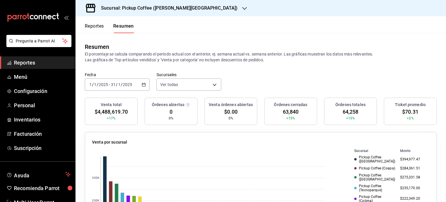
scroll to position [0, 0]
click at [142, 85] on icon "button" at bounding box center [144, 84] width 4 height 4
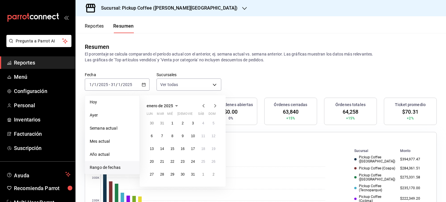
click at [215, 105] on icon "button" at bounding box center [215, 105] width 2 height 3
click at [202, 122] on abbr "1" at bounding box center [203, 123] width 2 height 4
click at [194, 175] on abbr "28" at bounding box center [193, 174] width 4 height 4
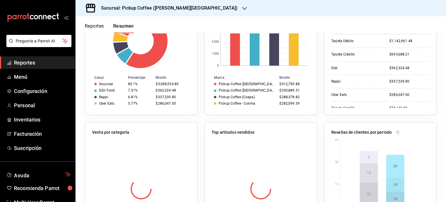
scroll to position [232, 0]
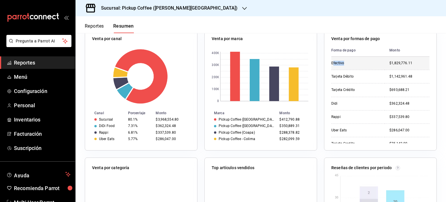
drag, startPoint x: 329, startPoint y: 63, endPoint x: 341, endPoint y: 64, distance: 11.9
click at [341, 64] on div "Efectivo" at bounding box center [355, 63] width 49 height 5
click at [328, 63] on div "Venta por formas de pago Forma de pago Monto Efectivo $1,829,776.11 Tarjeta Déb…" at bounding box center [380, 89] width 113 height 122
click at [331, 63] on div "Efectivo" at bounding box center [355, 63] width 49 height 5
click at [327, 63] on div "Venta por formas de pago Forma de pago Monto Efectivo $1,829,776.11 Tarjeta Déb…" at bounding box center [380, 89] width 113 height 122
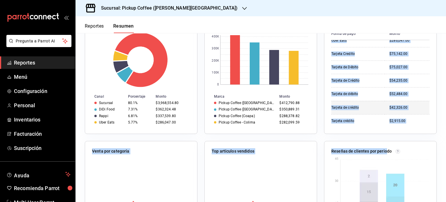
scroll to position [261, 0]
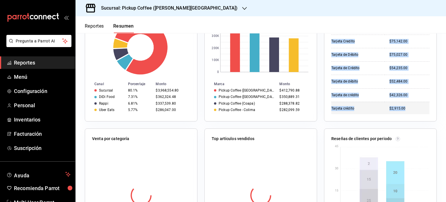
drag, startPoint x: 328, startPoint y: 63, endPoint x: 403, endPoint y: 107, distance: 87.2
click at [403, 107] on tbody "Efectivo $1,829,776.11 Tarjeta Débito $1,142,961.48 Tarjeta Crédito $693,688.21…" at bounding box center [380, 34] width 98 height 160
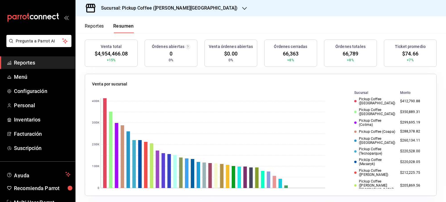
scroll to position [0, 0]
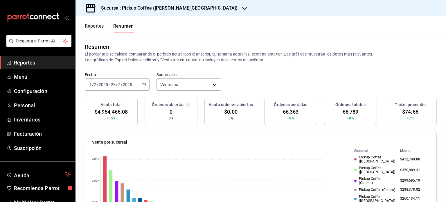
click at [101, 112] on span "$4,954,466.08" at bounding box center [111, 112] width 33 height 8
click at [144, 82] on icon "button" at bounding box center [144, 84] width 4 height 4
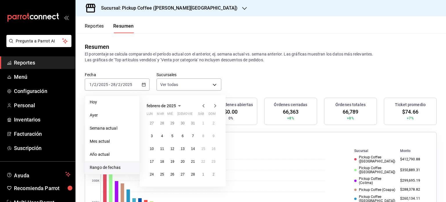
click at [203, 105] on icon "button" at bounding box center [203, 105] width 2 height 3
click at [172, 125] on button "1" at bounding box center [172, 123] width 10 height 10
click at [191, 173] on abbr "31" at bounding box center [193, 174] width 4 height 4
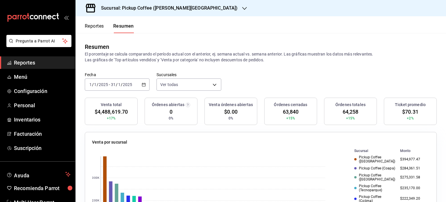
click at [111, 110] on span "$4,488,619.70" at bounding box center [111, 112] width 33 height 8
click at [143, 84] on icon "button" at bounding box center [144, 84] width 4 height 4
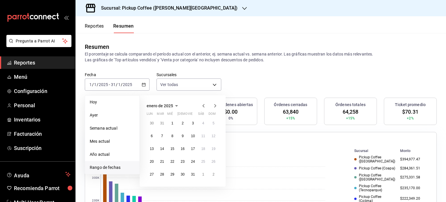
click at [214, 105] on icon "button" at bounding box center [214, 105] width 7 height 7
click at [215, 104] on icon "button" at bounding box center [214, 105] width 7 height 7
click at [203, 122] on abbr "1" at bounding box center [203, 123] width 2 height 4
click at [152, 186] on abbr "31" at bounding box center [152, 187] width 4 height 4
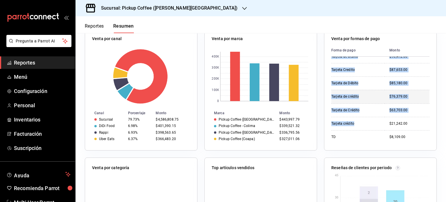
scroll to position [100, 0]
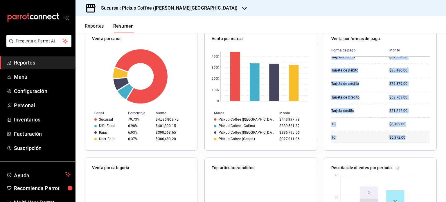
drag, startPoint x: 328, startPoint y: 63, endPoint x: 406, endPoint y: 135, distance: 106.3
click at [406, 135] on tbody "Efectivo $1,996,047.85 Tarjeta Débito $1,325,584.15 Tarjeta Crédito $826,066.75…" at bounding box center [380, 50] width 98 height 187
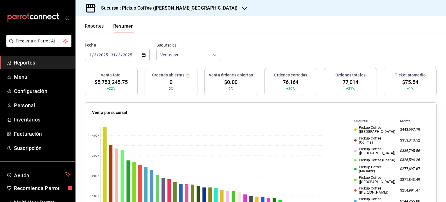
scroll to position [29, 0]
click at [106, 82] on span "$5,753,245.75" at bounding box center [111, 83] width 33 height 8
click at [136, 55] on div "[DATE] [DATE] - [DATE] [DATE]" at bounding box center [117, 55] width 65 height 12
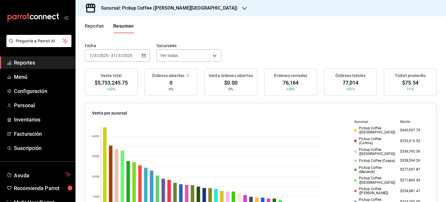
click at [142, 55] on \(Stroke\) "button" at bounding box center [143, 55] width 3 height 3
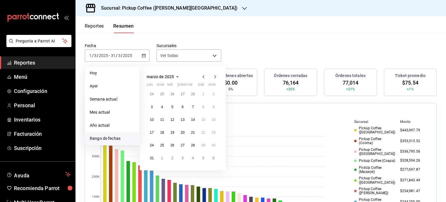
click at [214, 74] on icon "button" at bounding box center [214, 76] width 7 height 7
click at [162, 92] on abbr "1" at bounding box center [162, 94] width 2 height 4
click at [172, 146] on abbr "30" at bounding box center [172, 145] width 4 height 4
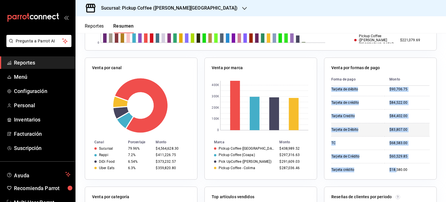
scroll to position [100, 0]
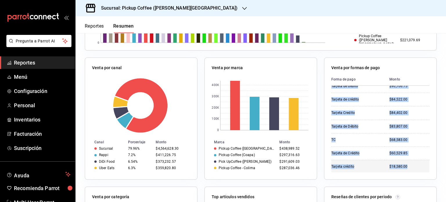
drag, startPoint x: 328, startPoint y: 92, endPoint x: 408, endPoint y: 164, distance: 107.4
click at [408, 164] on tbody "Efectivo $1,947,488.66 Tarjeta Débito $1,249,637.89 Tarjeta Crédito $782,822.15…" at bounding box center [380, 79] width 98 height 187
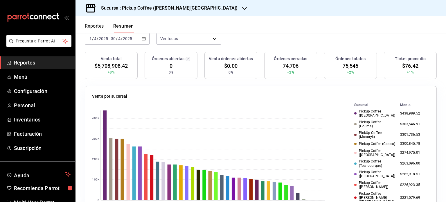
scroll to position [0, 0]
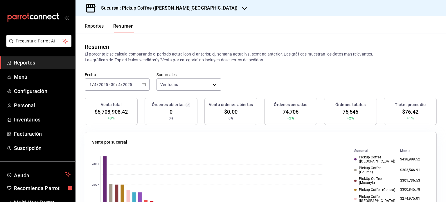
click at [113, 111] on span "$5,708,908.42" at bounding box center [111, 112] width 33 height 8
click at [142, 87] on div "[DATE] [DATE] - [DATE] [DATE]" at bounding box center [117, 84] width 65 height 12
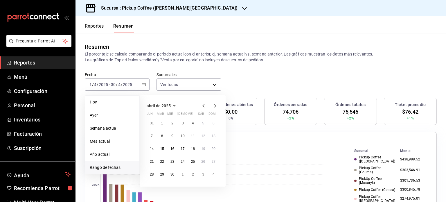
click at [214, 104] on icon "button" at bounding box center [214, 105] width 7 height 7
click at [214, 106] on icon "button" at bounding box center [214, 105] width 7 height 7
click at [181, 124] on button "1" at bounding box center [182, 123] width 10 height 10
click at [201, 173] on abbr "31" at bounding box center [203, 174] width 4 height 4
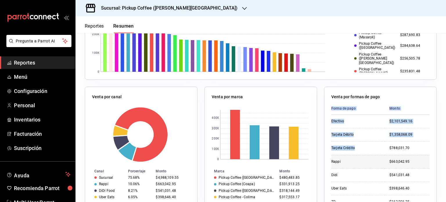
scroll to position [29, 0]
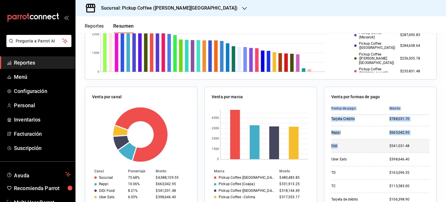
drag, startPoint x: 327, startPoint y: 121, endPoint x: 374, endPoint y: 142, distance: 50.9
click at [374, 144] on div "Venta por formas de pago Forma de pago Monto Efectivo $2,101,549.16 Tarjeta Déb…" at bounding box center [380, 147] width 113 height 122
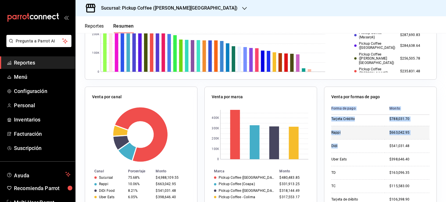
click at [373, 132] on div "Rappi" at bounding box center [355, 132] width 49 height 5
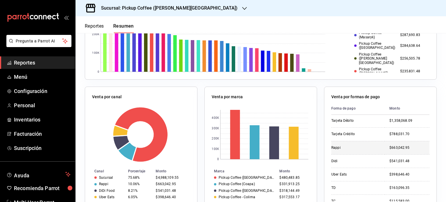
scroll to position [0, 0]
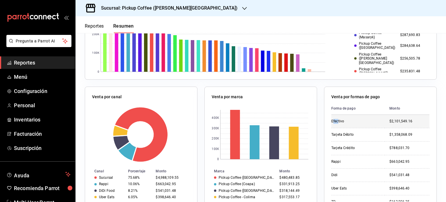
drag, startPoint x: 329, startPoint y: 121, endPoint x: 334, endPoint y: 120, distance: 5.0
click at [334, 120] on div "Efectivo" at bounding box center [355, 121] width 49 height 5
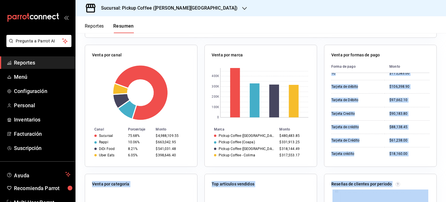
scroll to position [233, 0]
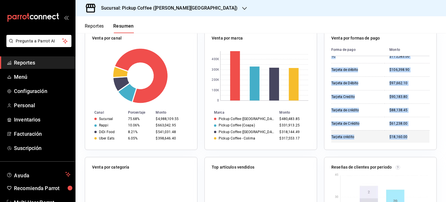
drag, startPoint x: 328, startPoint y: 122, endPoint x: 407, endPoint y: 135, distance: 79.4
click at [407, 135] on tbody "Efectivo $2,101,549.16 Tarjeta Débito $1,358,068.09 Tarjeta Crédito $788,031.70…" at bounding box center [380, 49] width 98 height 187
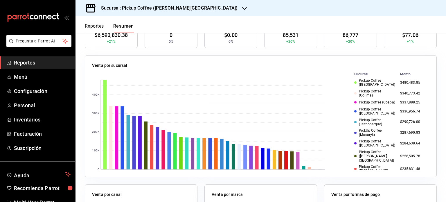
scroll to position [30, 0]
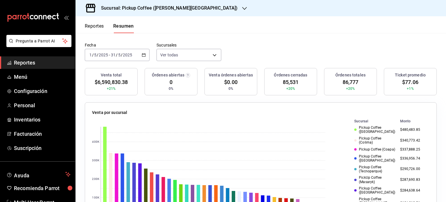
click at [107, 82] on span "$6,590,830.38" at bounding box center [111, 82] width 33 height 8
click at [143, 53] on \(Stroke\) "button" at bounding box center [143, 54] width 3 height 3
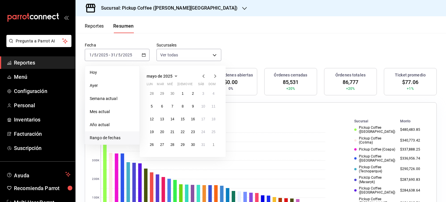
click at [213, 75] on icon "button" at bounding box center [214, 76] width 7 height 7
click at [212, 93] on abbr "1" at bounding box center [213, 93] width 2 height 4
click at [153, 157] on abbr "30" at bounding box center [152, 157] width 4 height 4
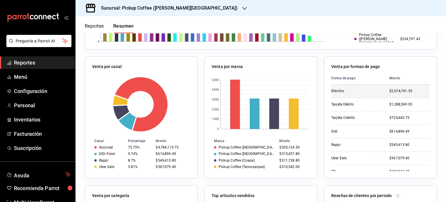
scroll to position [204, 0]
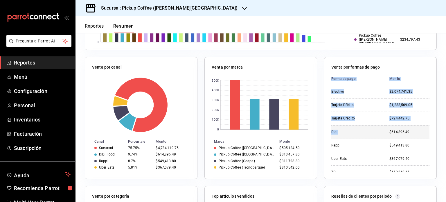
drag, startPoint x: 327, startPoint y: 91, endPoint x: 384, endPoint y: 125, distance: 66.2
click at [384, 125] on div "Venta por formas de pago Forma de pago Monto Efectivo $2,074,741.35 Tarjeta Déb…" at bounding box center [380, 118] width 113 height 122
click at [384, 119] on td "$724,442.75" at bounding box center [406, 117] width 45 height 13
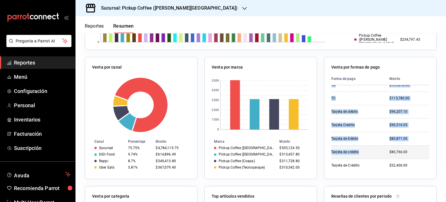
scroll to position [100, 0]
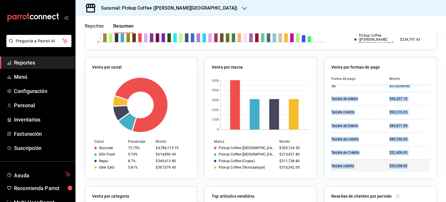
drag, startPoint x: 328, startPoint y: 90, endPoint x: 410, endPoint y: 166, distance: 112.1
click at [410, 166] on tbody "Efectivo $2,074,741.35 Tarjeta Débito $1,288,569.05 Tarjeta Crédito $724,442.75…" at bounding box center [380, 78] width 98 height 187
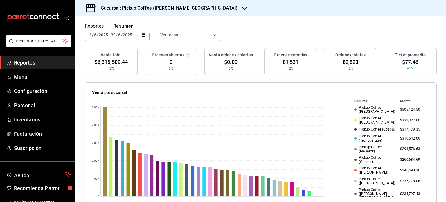
scroll to position [1, 0]
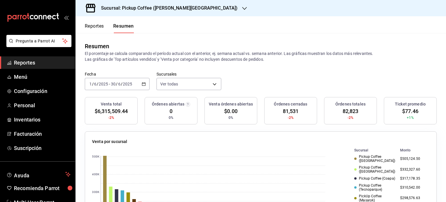
click at [108, 110] on span "$6,315,509.44" at bounding box center [111, 111] width 33 height 8
click at [143, 84] on icon "button" at bounding box center [144, 84] width 4 height 4
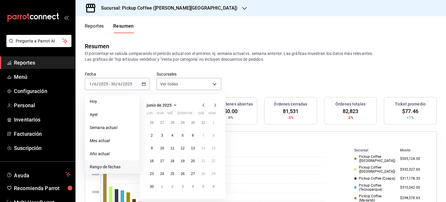
click at [213, 104] on icon "button" at bounding box center [214, 105] width 7 height 7
click at [161, 124] on abbr "1" at bounding box center [162, 125] width 2 height 4
click at [183, 174] on abbr "31" at bounding box center [182, 176] width 4 height 4
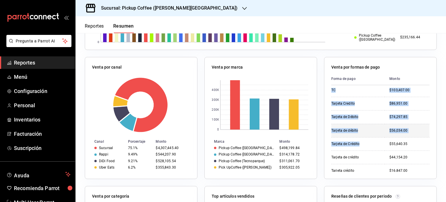
scroll to position [100, 0]
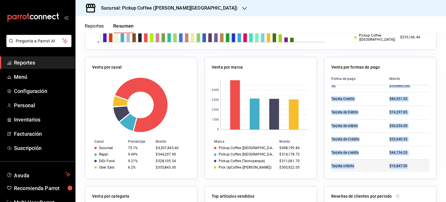
drag, startPoint x: 328, startPoint y: 92, endPoint x: 407, endPoint y: 165, distance: 108.0
click at [407, 165] on tbody "Efectivo $1,831,398.80 Tarjeta Débito $1,194,744.25 Tarjeta Crédito $710,246.95…" at bounding box center [380, 78] width 98 height 187
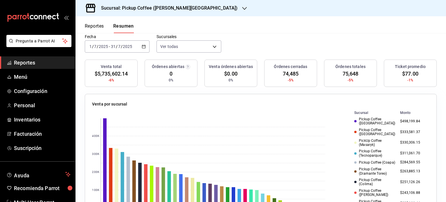
scroll to position [30, 0]
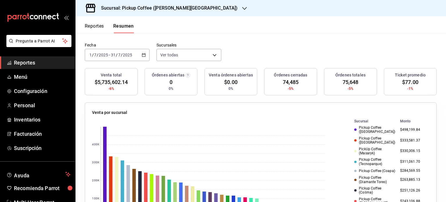
click at [107, 80] on span "$5,735,602.14" at bounding box center [111, 82] width 33 height 8
click at [142, 54] on icon "button" at bounding box center [144, 55] width 4 height 4
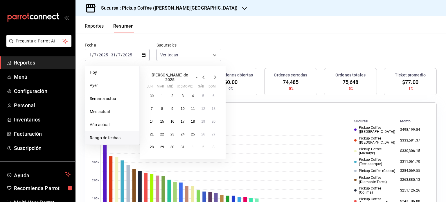
click at [215, 75] on icon "button" at bounding box center [215, 76] width 2 height 3
click at [191, 93] on button "1" at bounding box center [193, 93] width 10 height 10
click at [215, 145] on abbr "31" at bounding box center [213, 144] width 4 height 4
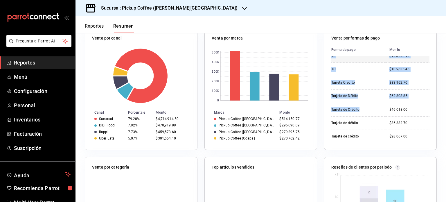
scroll to position [100, 0]
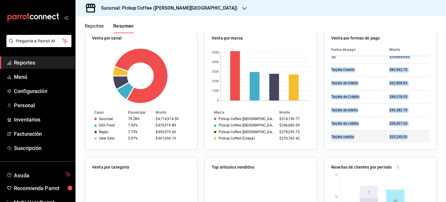
drag, startPoint x: 328, startPoint y: 63, endPoint x: 404, endPoint y: 135, distance: 104.4
click at [404, 135] on tbody "Efectivo $2,009,258.05 Tarjeta Débito $1,326,806.60 Tarjeta Crédito $848,092.25…" at bounding box center [380, 49] width 98 height 187
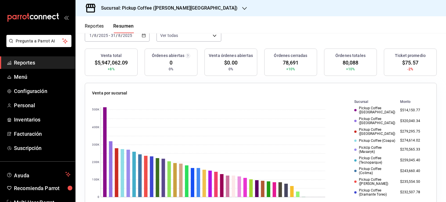
scroll to position [0, 0]
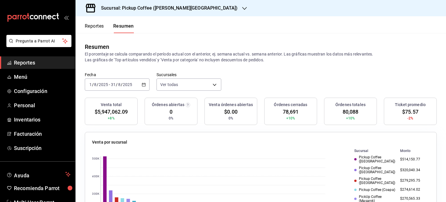
click at [109, 111] on span "$5,947,062.09" at bounding box center [111, 112] width 33 height 8
click at [144, 84] on icon "button" at bounding box center [144, 84] width 4 height 4
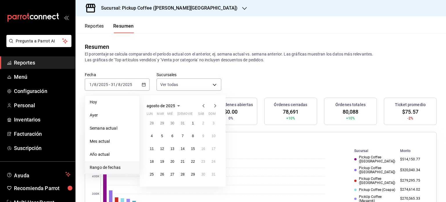
click at [213, 107] on icon "button" at bounding box center [214, 105] width 7 height 7
click at [153, 122] on button "1" at bounding box center [151, 123] width 10 height 10
click at [164, 148] on abbr "16" at bounding box center [162, 148] width 4 height 4
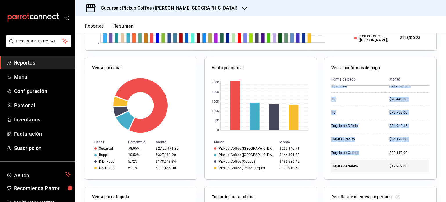
scroll to position [87, 0]
drag, startPoint x: 328, startPoint y: 91, endPoint x: 409, endPoint y: 166, distance: 110.0
click at [409, 166] on tbody "Efectivo $1,054,348.40 Tarjeta Débito $668,004.95 Tarjeta Crédito $426,952.30 R…" at bounding box center [380, 92] width 98 height 187
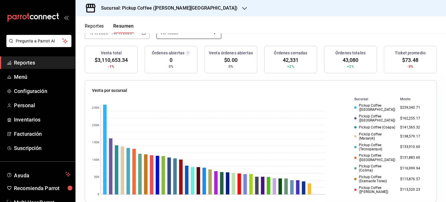
scroll to position [0, 0]
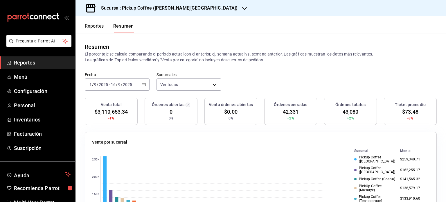
click at [103, 110] on span "$3,110,653.34" at bounding box center [111, 112] width 33 height 8
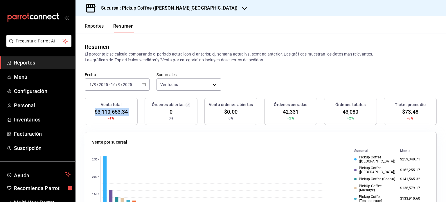
click at [142, 84] on icon "button" at bounding box center [144, 84] width 4 height 4
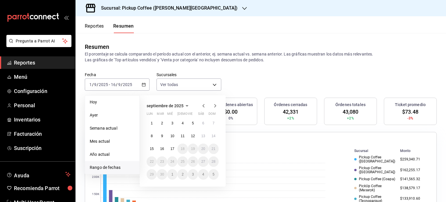
click at [202, 105] on icon "button" at bounding box center [203, 105] width 7 height 7
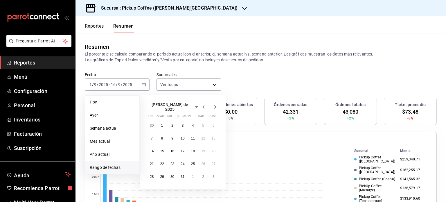
click at [202, 105] on icon "button" at bounding box center [203, 106] width 7 height 7
click at [202, 105] on icon "button" at bounding box center [203, 105] width 7 height 7
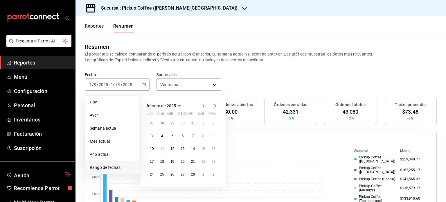
click at [202, 105] on icon "button" at bounding box center [203, 105] width 7 height 7
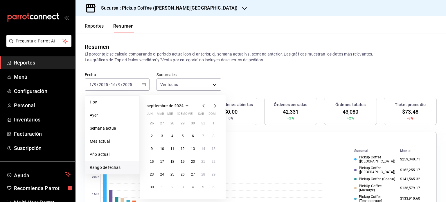
click at [202, 105] on icon "button" at bounding box center [203, 105] width 7 height 7
click at [202, 105] on icon "button" at bounding box center [203, 106] width 7 height 7
click at [202, 105] on icon "button" at bounding box center [203, 105] width 7 height 7
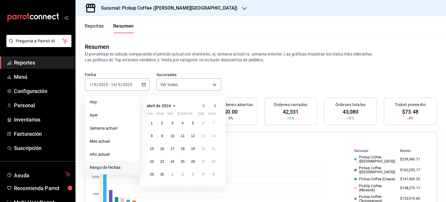
click at [202, 105] on icon "button" at bounding box center [203, 105] width 7 height 7
click at [194, 123] on button "1" at bounding box center [193, 123] width 10 height 10
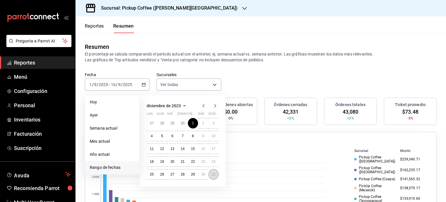
click at [211, 174] on abbr "31" at bounding box center [213, 174] width 4 height 4
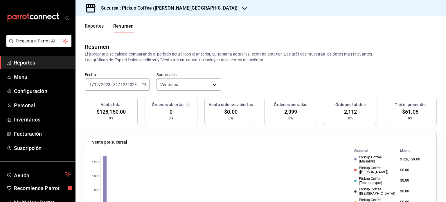
click at [114, 112] on span "$128,150.00" at bounding box center [111, 112] width 29 height 8
click at [142, 84] on icon "button" at bounding box center [144, 84] width 4 height 4
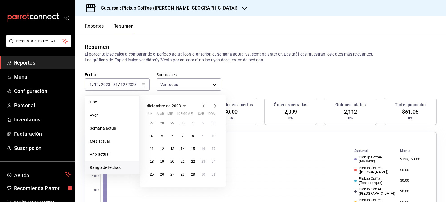
click at [215, 105] on icon "button" at bounding box center [214, 105] width 7 height 7
click at [151, 123] on abbr "1" at bounding box center [152, 123] width 2 height 4
click at [169, 175] on button "31" at bounding box center [172, 174] width 10 height 10
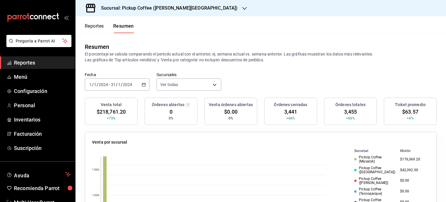
click at [111, 113] on span "$218,761.20" at bounding box center [111, 112] width 29 height 8
click at [142, 84] on icon "button" at bounding box center [144, 84] width 4 height 4
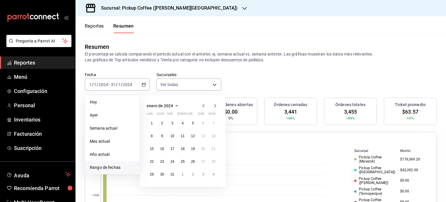
click at [213, 105] on icon "button" at bounding box center [214, 105] width 7 height 7
click at [183, 123] on abbr "1" at bounding box center [183, 123] width 2 height 4
click at [183, 175] on abbr "29" at bounding box center [182, 174] width 4 height 4
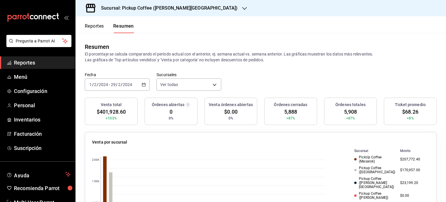
click at [105, 111] on span "$401,928.60" at bounding box center [111, 112] width 29 height 8
click at [144, 84] on icon "button" at bounding box center [144, 84] width 4 height 4
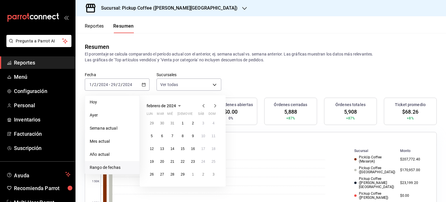
click at [215, 104] on icon "button" at bounding box center [214, 105] width 7 height 7
click at [193, 124] on abbr "1" at bounding box center [193, 123] width 2 height 4
click at [216, 174] on button "31" at bounding box center [213, 174] width 10 height 10
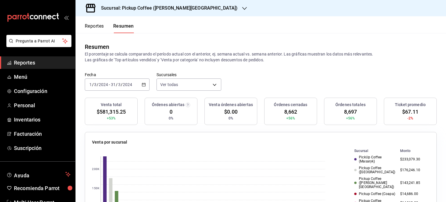
click at [117, 112] on span "$581,315.25" at bounding box center [111, 112] width 29 height 8
click at [143, 84] on icon "button" at bounding box center [144, 84] width 4 height 4
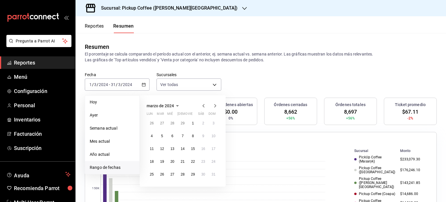
click at [212, 105] on icon "button" at bounding box center [214, 105] width 7 height 7
click at [152, 123] on abbr "1" at bounding box center [152, 123] width 2 height 4
click at [163, 175] on abbr "30" at bounding box center [162, 174] width 4 height 4
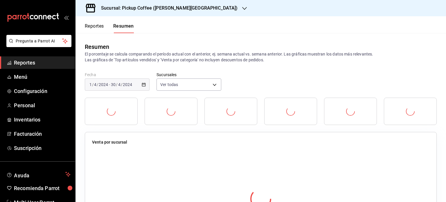
scroll to position [29, 0]
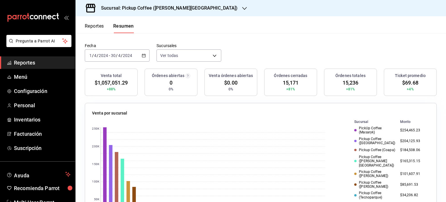
click at [112, 83] on span "$1,057,051.29" at bounding box center [111, 83] width 33 height 8
click at [144, 54] on icon "button" at bounding box center [144, 55] width 4 height 4
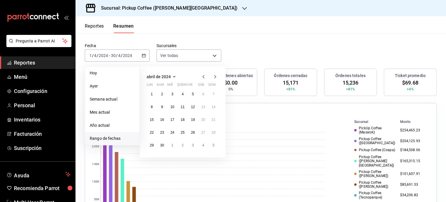
click at [215, 77] on icon "button" at bounding box center [214, 76] width 7 height 7
click at [172, 95] on abbr "1" at bounding box center [172, 94] width 2 height 4
click at [193, 145] on abbr "31" at bounding box center [193, 145] width 4 height 4
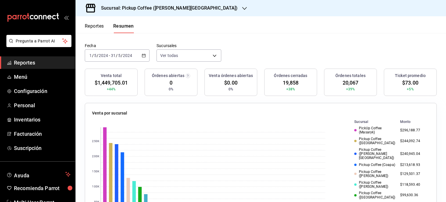
click at [112, 83] on span "$1,449,705.01" at bounding box center [111, 83] width 33 height 8
click at [143, 55] on \(Stroke\) "button" at bounding box center [143, 55] width 3 height 0
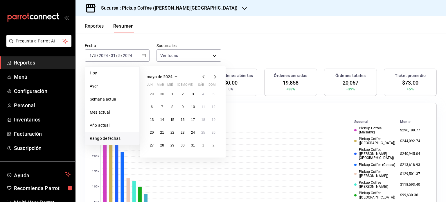
click at [215, 76] on icon "button" at bounding box center [215, 76] width 2 height 3
click at [203, 94] on abbr "1" at bounding box center [203, 94] width 2 height 4
click at [213, 146] on abbr "30" at bounding box center [213, 145] width 4 height 4
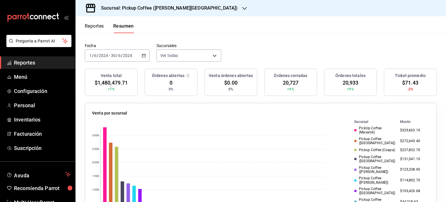
click at [110, 84] on span "$1,480,479.71" at bounding box center [111, 83] width 33 height 8
click at [142, 55] on icon "button" at bounding box center [144, 55] width 4 height 4
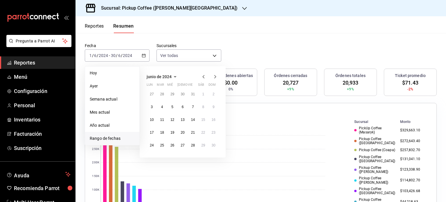
click at [215, 77] on icon "button" at bounding box center [215, 76] width 2 height 3
click at [153, 95] on button "1" at bounding box center [151, 96] width 10 height 10
click at [174, 145] on button "31" at bounding box center [172, 147] width 10 height 10
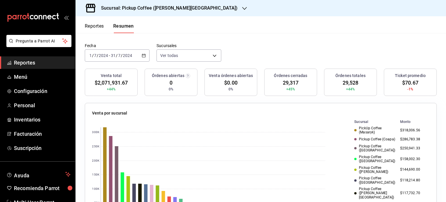
click at [113, 82] on span "$2,071,931.67" at bounding box center [111, 83] width 33 height 8
click at [143, 57] on icon "button" at bounding box center [144, 55] width 4 height 4
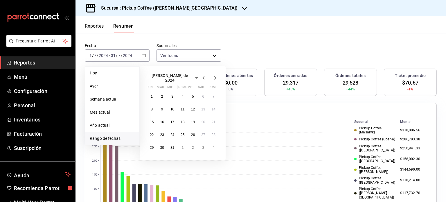
click at [213, 75] on icon "button" at bounding box center [214, 77] width 7 height 7
click at [181, 94] on button "1" at bounding box center [182, 94] width 10 height 10
click at [203, 144] on abbr "31" at bounding box center [203, 145] width 4 height 4
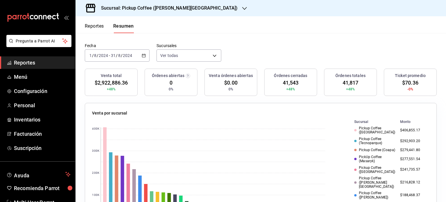
click at [110, 81] on span "$2,922,886.36" at bounding box center [111, 83] width 33 height 8
click at [142, 55] on icon "button" at bounding box center [144, 55] width 4 height 4
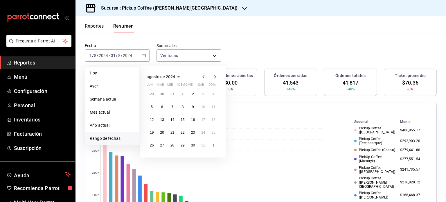
click at [213, 77] on icon "button" at bounding box center [214, 76] width 7 height 7
click at [212, 95] on abbr "1" at bounding box center [213, 94] width 2 height 4
click at [152, 157] on abbr "30" at bounding box center [152, 158] width 4 height 4
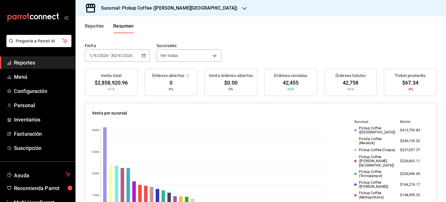
click at [116, 83] on span "$2,858,920.96" at bounding box center [111, 83] width 33 height 8
click at [144, 57] on icon "button" at bounding box center [144, 55] width 4 height 4
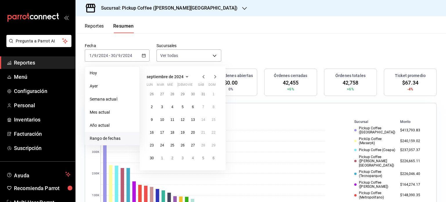
click at [213, 75] on icon "button" at bounding box center [214, 76] width 7 height 7
click at [204, 76] on icon "button" at bounding box center [203, 76] width 7 height 7
click at [162, 93] on abbr "1" at bounding box center [162, 94] width 2 height 4
click at [182, 146] on abbr "31" at bounding box center [182, 145] width 4 height 4
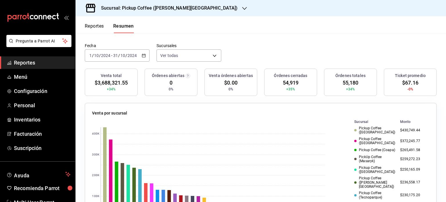
click at [106, 82] on span "$3,688,321.55" at bounding box center [111, 83] width 33 height 8
click at [144, 55] on icon "button" at bounding box center [144, 55] width 4 height 4
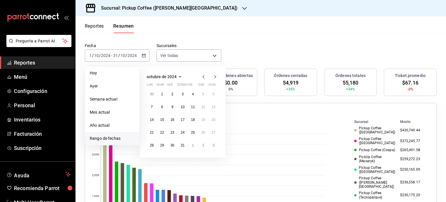
click at [216, 75] on icon "button" at bounding box center [214, 76] width 7 height 7
click at [193, 95] on abbr "1" at bounding box center [193, 94] width 2 height 4
click at [204, 147] on button "30" at bounding box center [203, 145] width 10 height 10
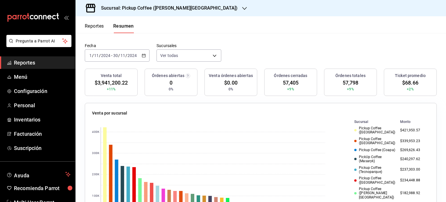
click at [112, 82] on span "$3,941,200.22" at bounding box center [111, 83] width 33 height 8
click at [144, 54] on icon "button" at bounding box center [144, 55] width 4 height 4
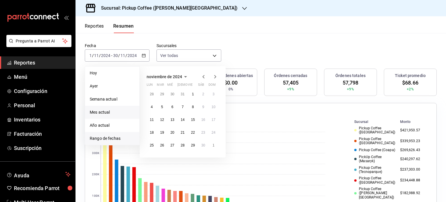
click at [109, 111] on span "Mes actual" at bounding box center [112, 112] width 45 height 6
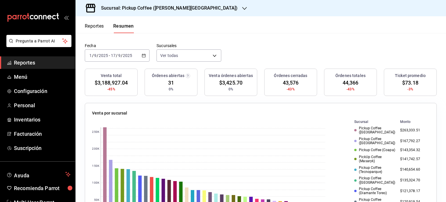
click at [142, 54] on icon "button" at bounding box center [144, 55] width 4 height 4
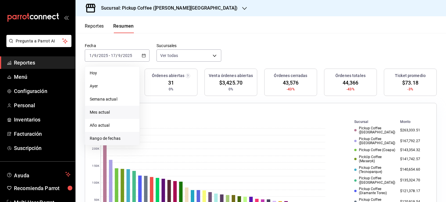
click at [111, 138] on span "Rango de fechas" at bounding box center [112, 138] width 45 height 6
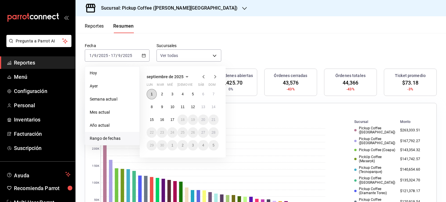
click at [152, 94] on abbr "1" at bounding box center [152, 94] width 2 height 4
click at [161, 118] on abbr "16" at bounding box center [162, 119] width 4 height 4
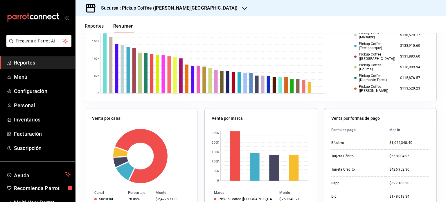
scroll to position [232, 0]
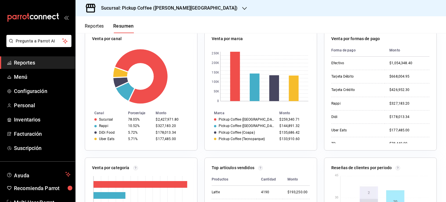
click at [327, 62] on div "Venta por formas de pago Forma de pago Monto Efectivo $1,054,348.40 Tarjeta Déb…" at bounding box center [380, 89] width 113 height 122
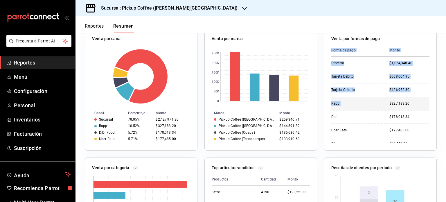
drag, startPoint x: 327, startPoint y: 63, endPoint x: 370, endPoint y: 105, distance: 60.1
click at [370, 105] on div "Venta por formas de pago Forma de pago Monto Efectivo $1,054,348.40 Tarjeta Déb…" at bounding box center [380, 89] width 113 height 122
click at [369, 98] on td "Rappi" at bounding box center [357, 103] width 53 height 13
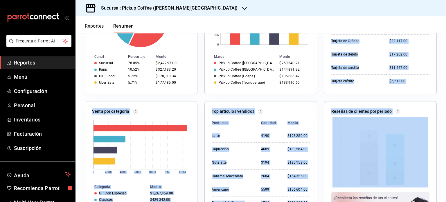
scroll to position [290, 0]
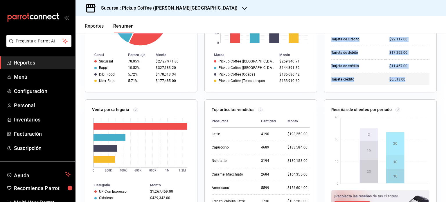
drag, startPoint x: 328, startPoint y: 63, endPoint x: 408, endPoint y: 81, distance: 82.4
